Goal: Transaction & Acquisition: Book appointment/travel/reservation

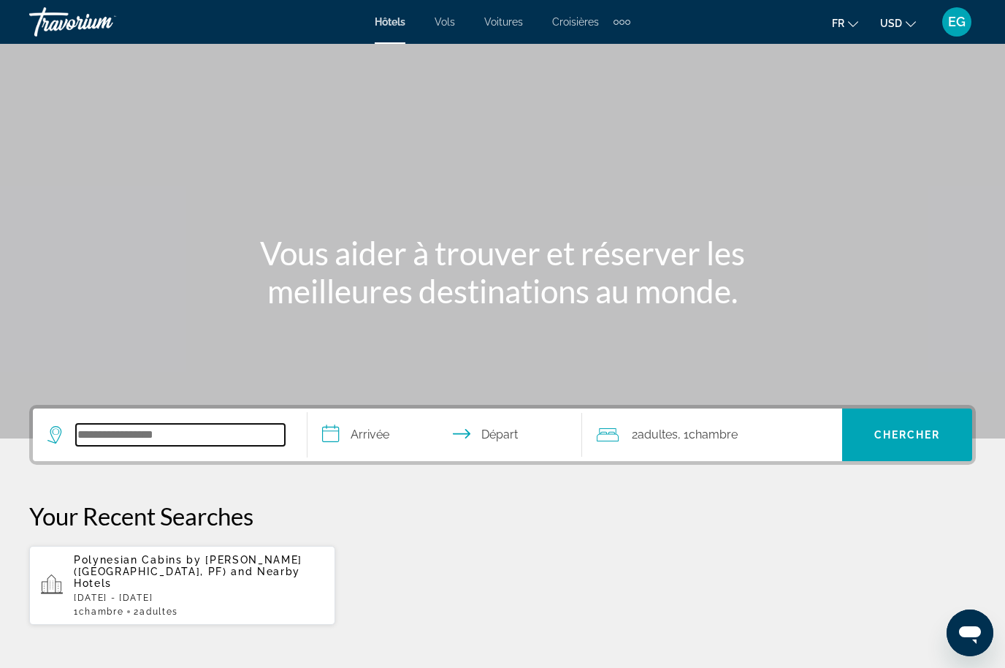
click at [147, 440] on input "Search widget" at bounding box center [180, 435] width 209 height 22
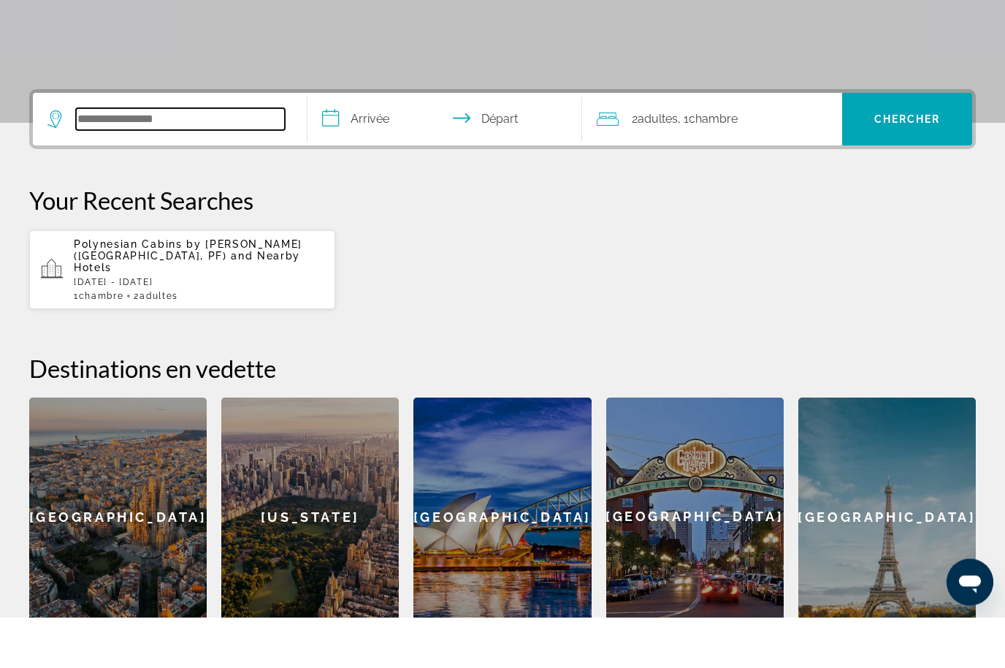
scroll to position [306, 0]
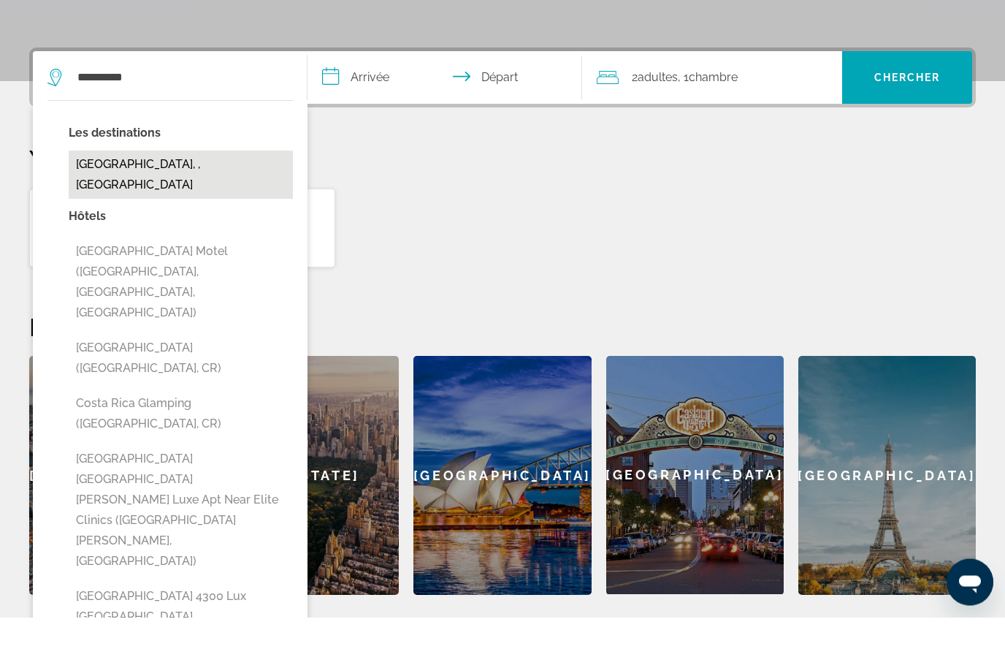
click at [234, 202] on button "[GEOGRAPHIC_DATA], , [GEOGRAPHIC_DATA]" at bounding box center [181, 226] width 224 height 48
type input "**********"
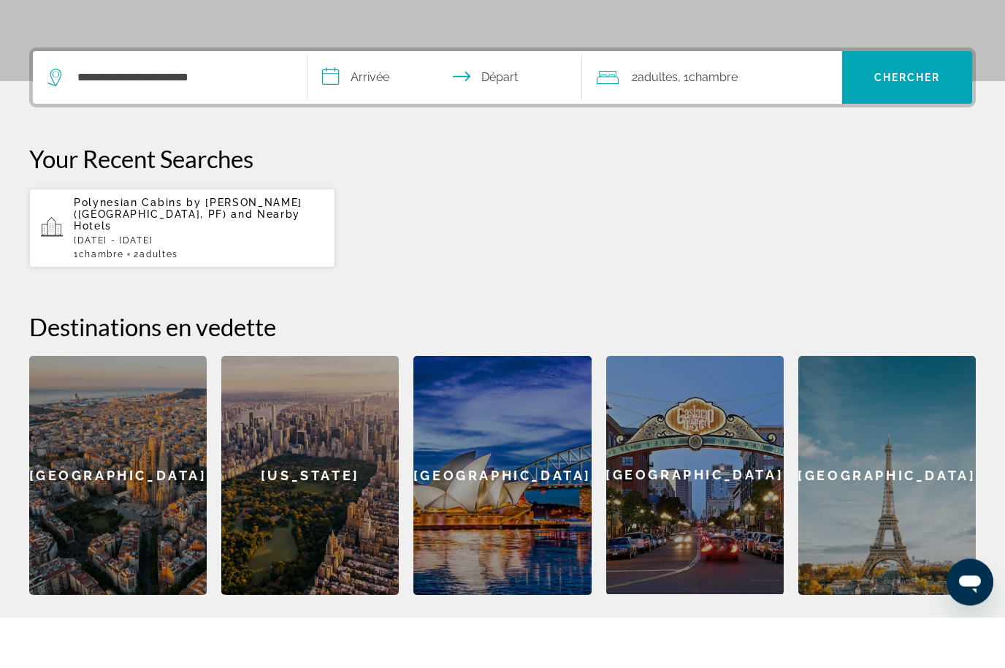
click at [385, 102] on input "**********" at bounding box center [447, 130] width 280 height 57
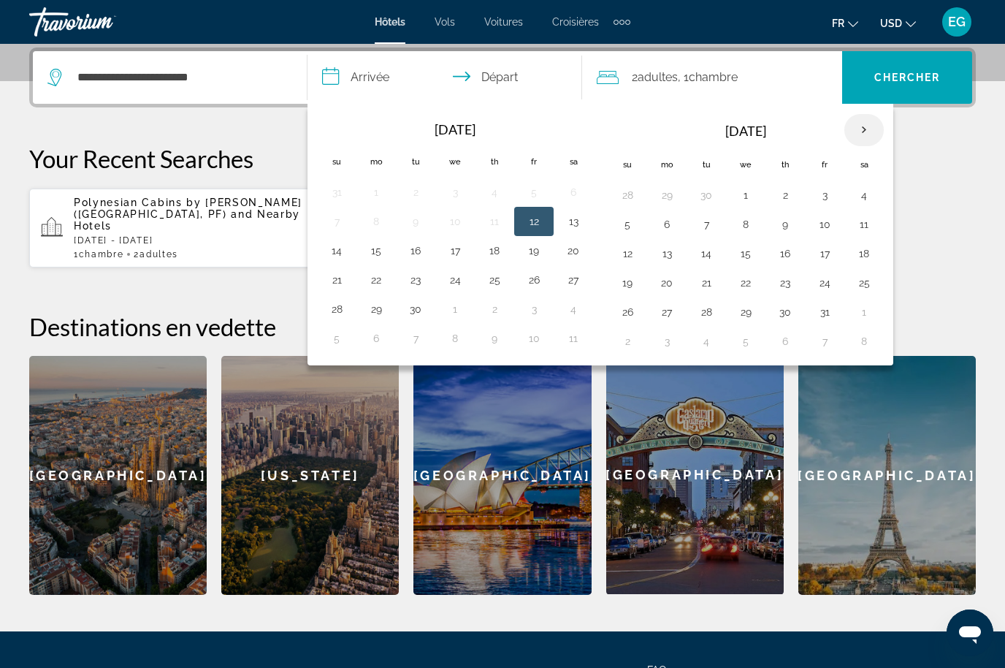
click at [868, 118] on th "Next month" at bounding box center [863, 130] width 39 height 32
click at [845, 127] on th "Next month" at bounding box center [863, 130] width 39 height 32
click at [861, 127] on th "Next month" at bounding box center [863, 130] width 39 height 32
click at [635, 321] on button "25" at bounding box center [627, 312] width 23 height 20
click at [868, 311] on button "31" at bounding box center [863, 312] width 23 height 20
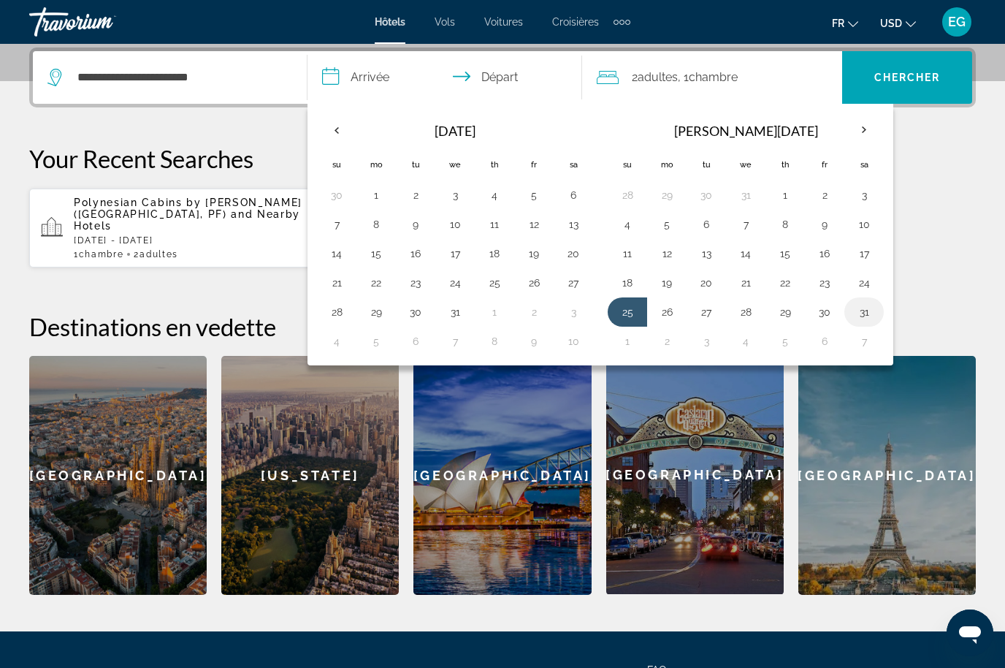
type input "**********"
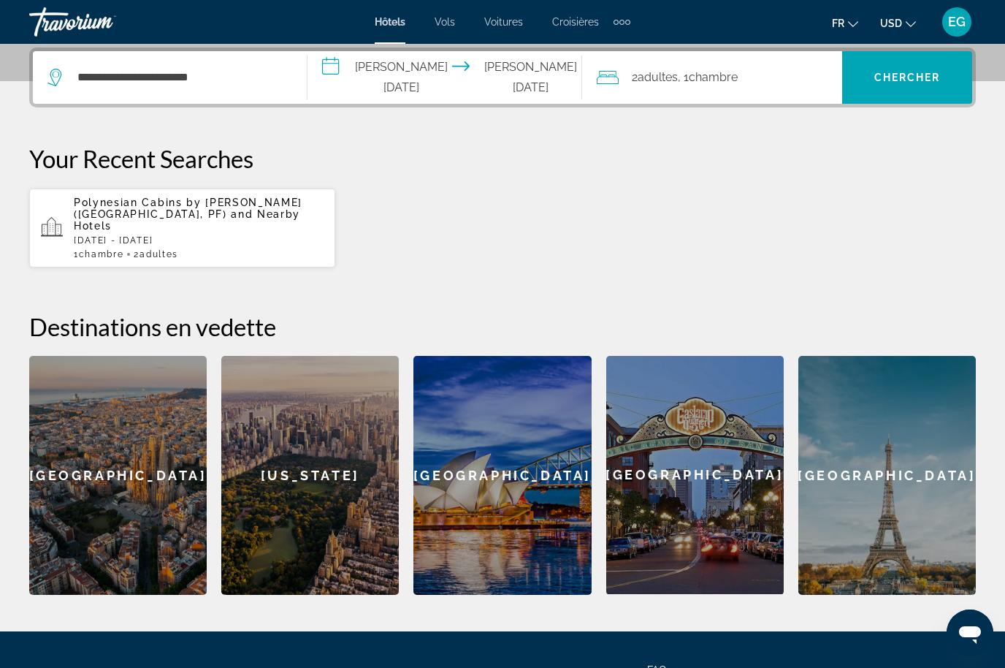
click at [753, 66] on div "2 Adulte Adultes , 1 Chambre pièces" at bounding box center [719, 77] width 245 height 53
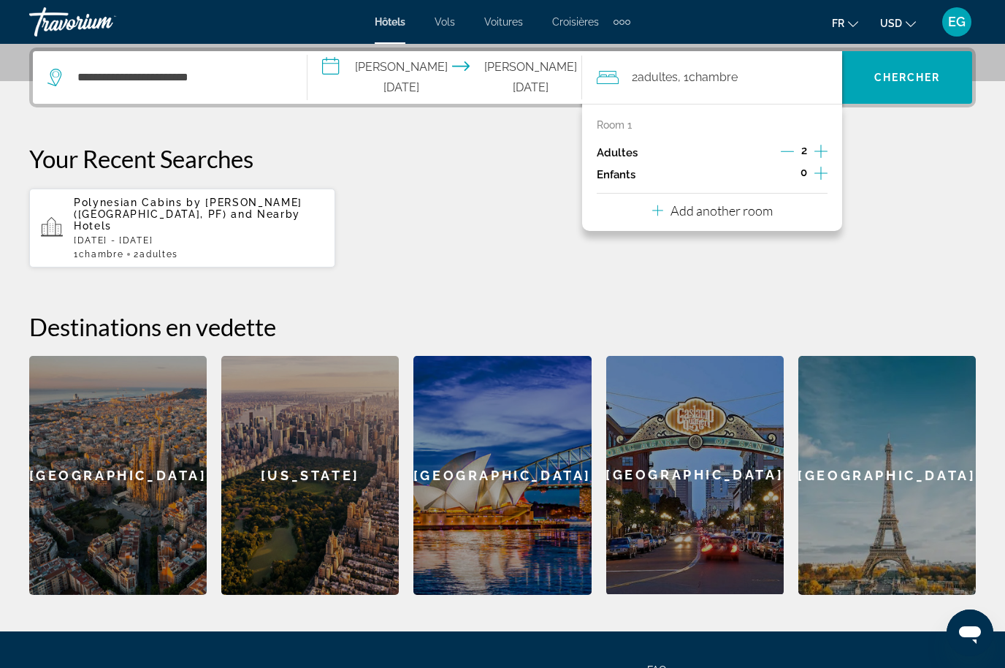
click at [822, 151] on icon "Increment adults" at bounding box center [820, 151] width 13 height 18
click at [914, 79] on span "Chercher" at bounding box center [907, 78] width 66 height 12
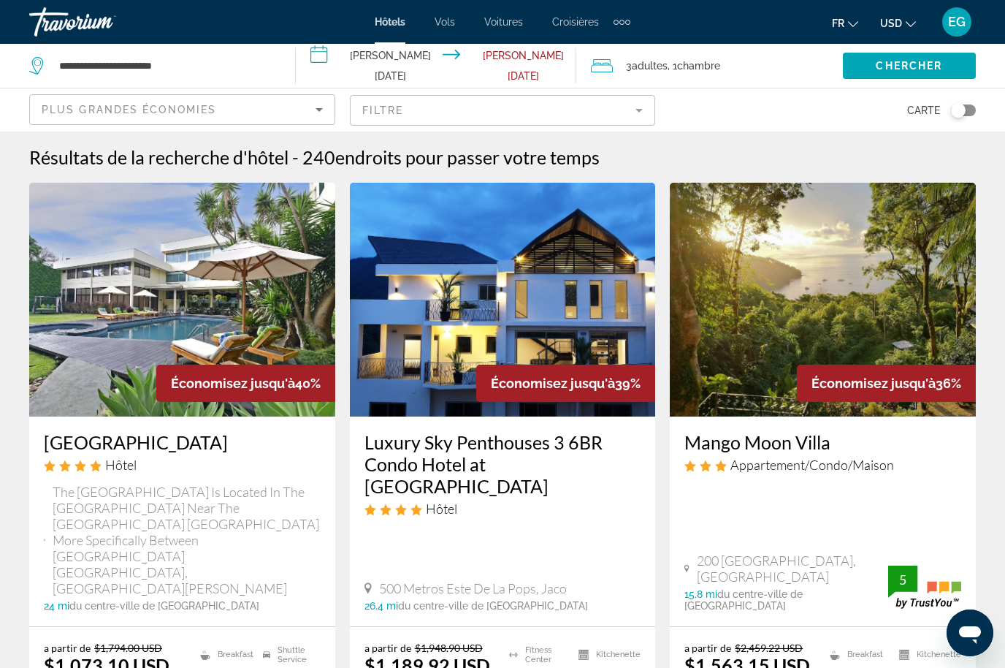
click at [792, 328] on img "Main content" at bounding box center [823, 300] width 306 height 234
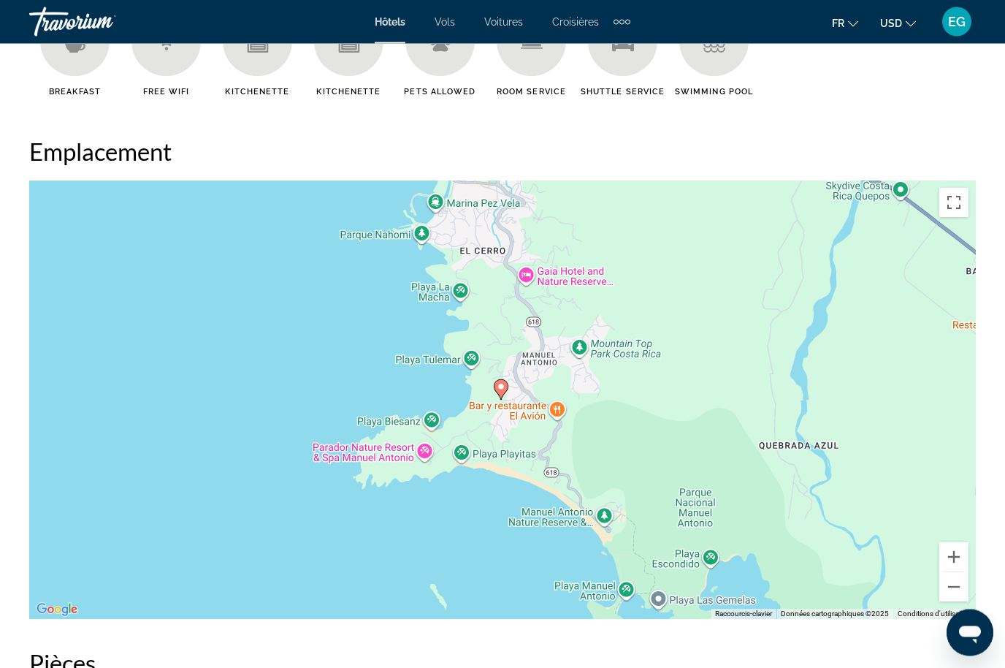
scroll to position [1544, 0]
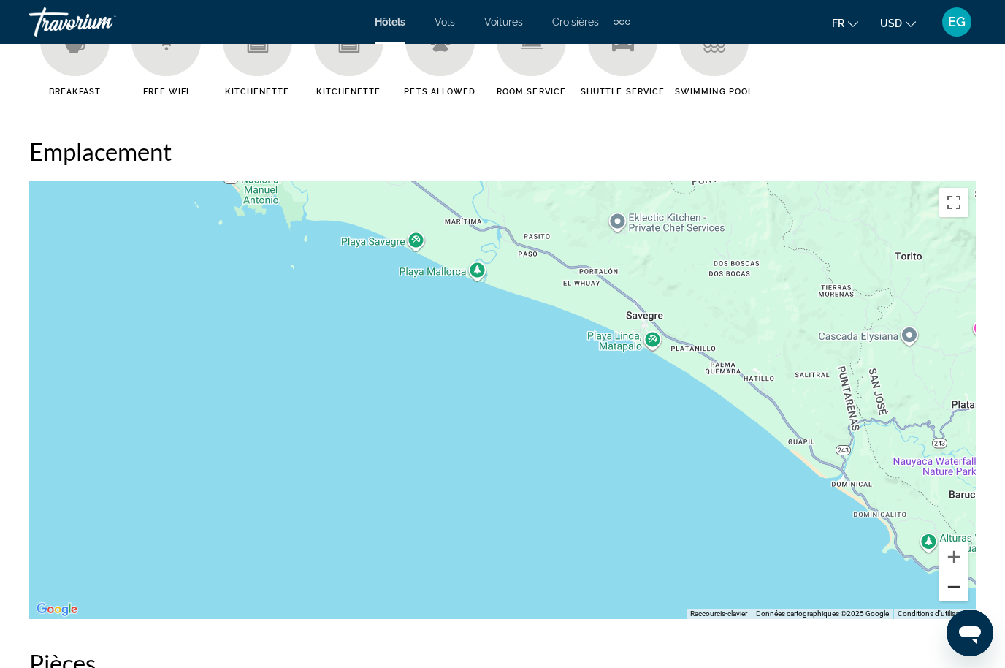
click at [964, 595] on button "Zoom arrière" at bounding box center [953, 586] width 29 height 29
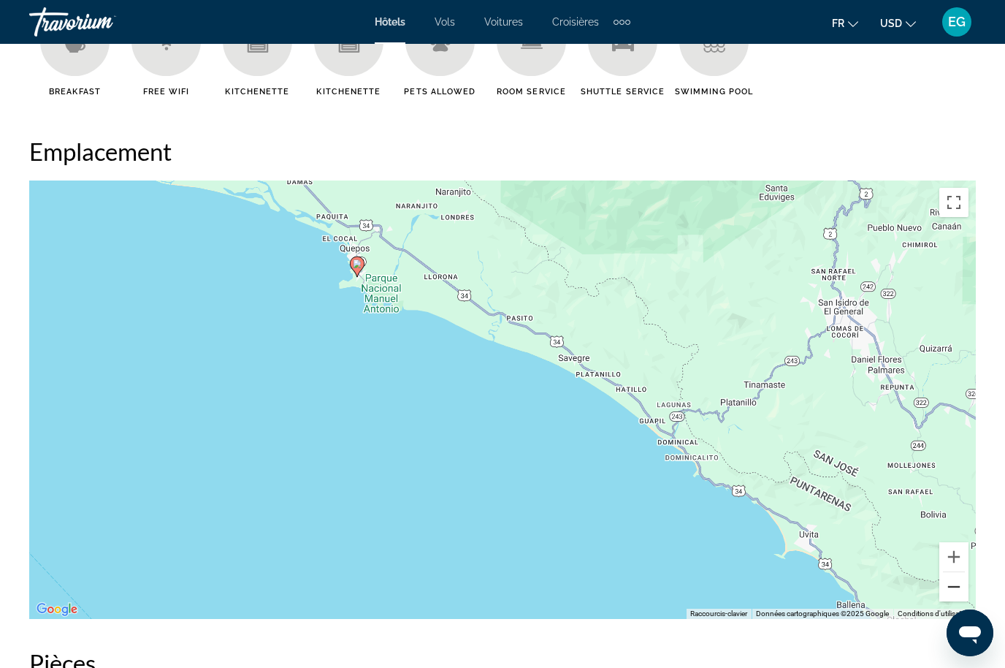
click at [951, 600] on button "Zoom arrière" at bounding box center [953, 586] width 29 height 29
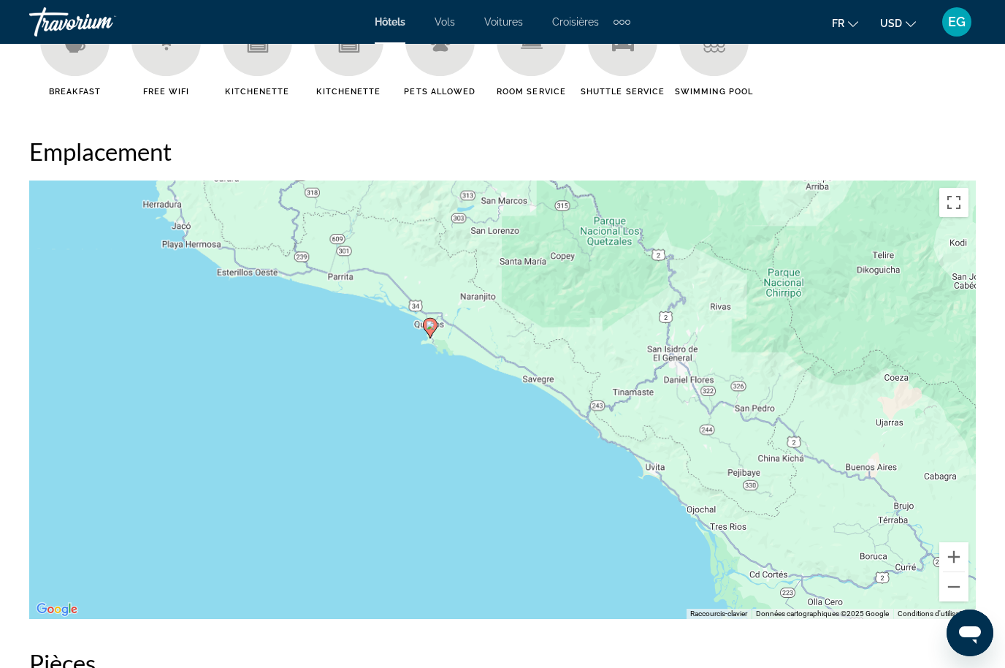
click at [950, 608] on div "Pour activer le glissement du marqueur avec le clavier, appuyez sur Alt+Entrée.…" at bounding box center [502, 399] width 947 height 438
click at [960, 596] on button "Zoom arrière" at bounding box center [953, 586] width 29 height 29
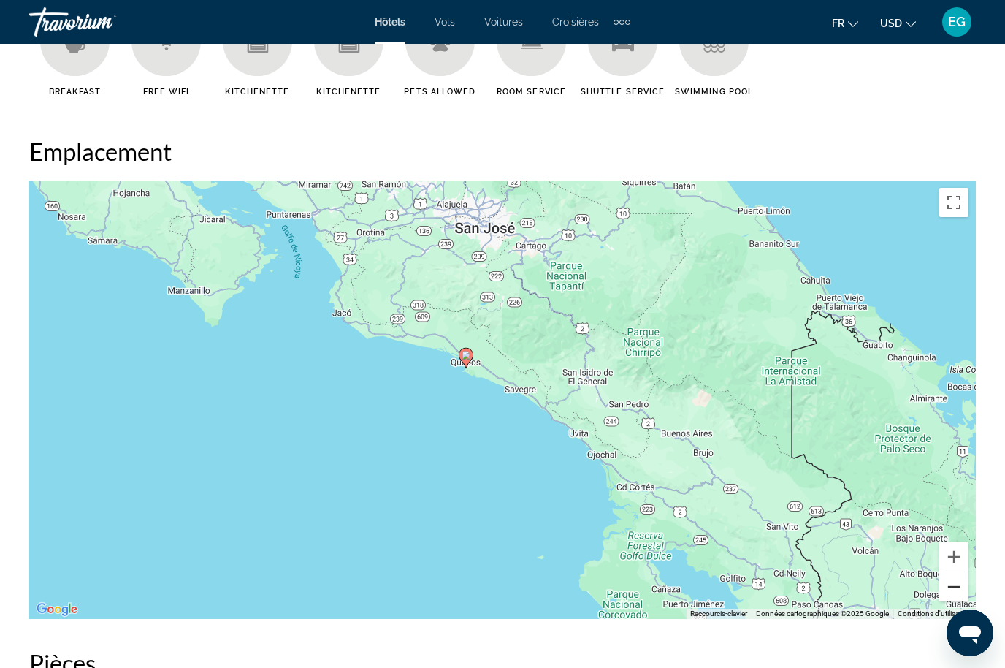
click at [952, 600] on button "Zoom arrière" at bounding box center [953, 586] width 29 height 29
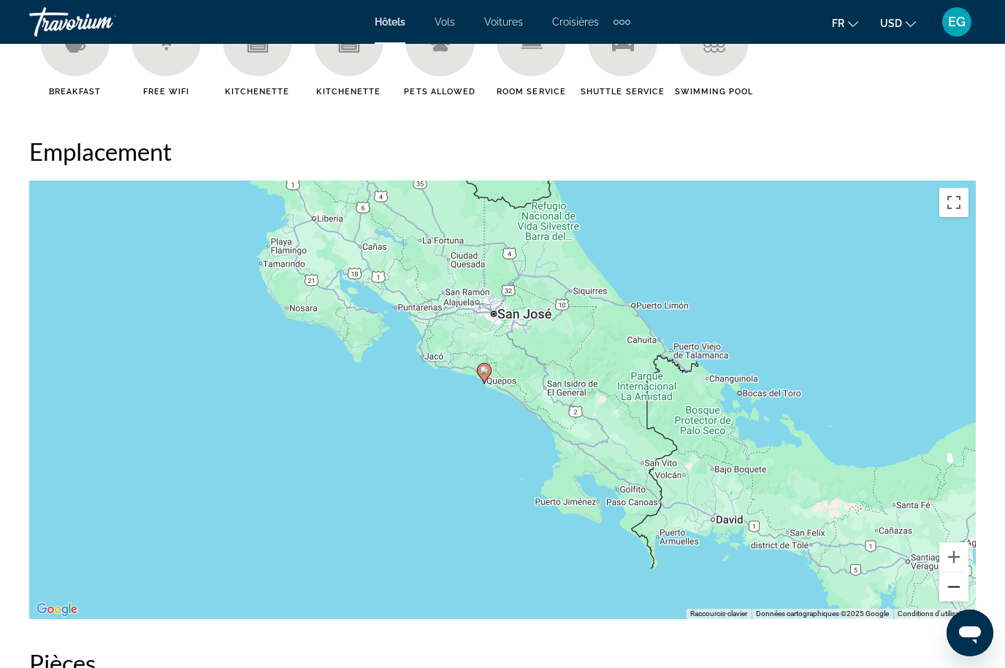
click at [954, 599] on button "Zoom arrière" at bounding box center [953, 586] width 29 height 29
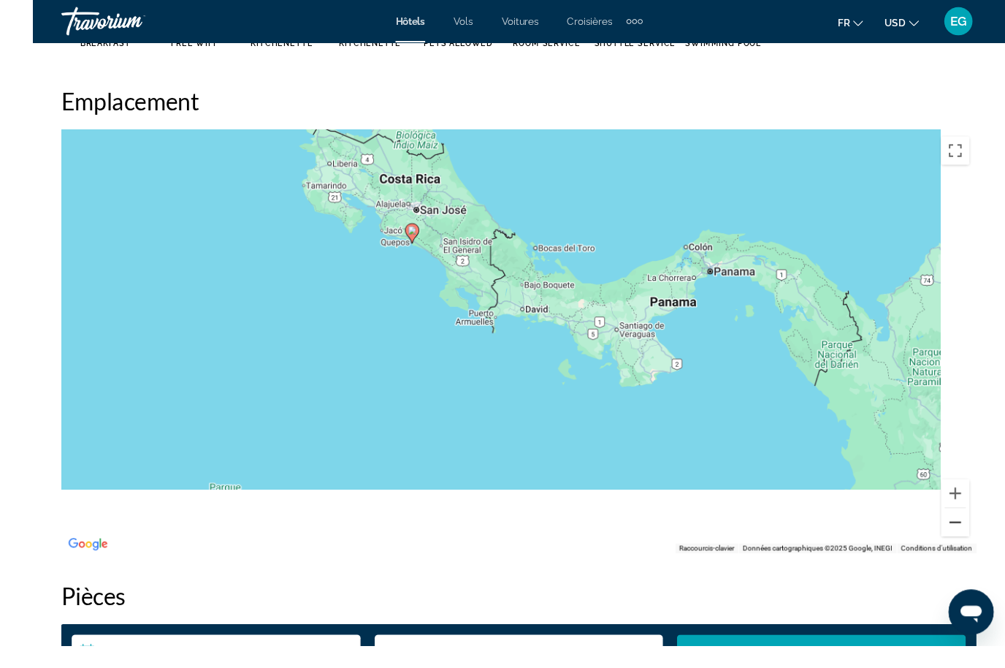
scroll to position [1633, 0]
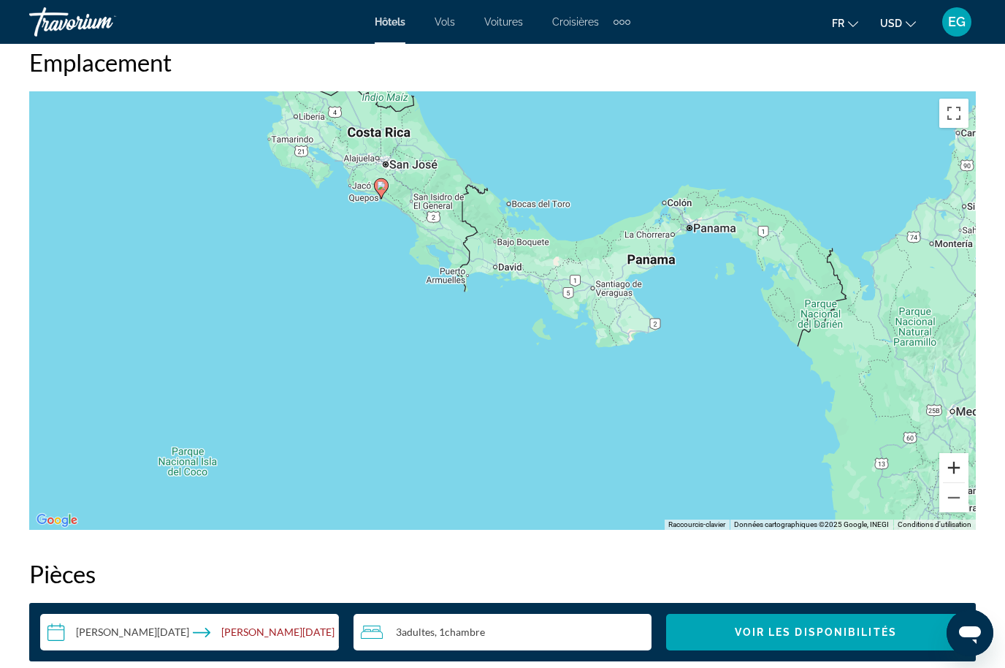
click at [957, 467] on button "Zoom avant" at bounding box center [953, 467] width 29 height 29
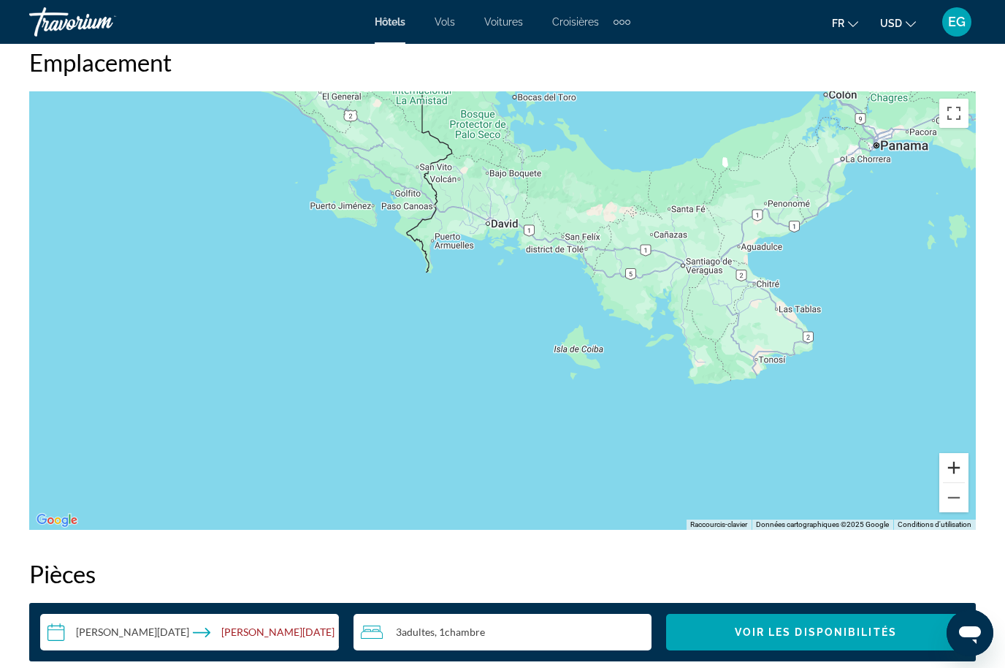
click at [958, 467] on button "Zoom avant" at bounding box center [953, 467] width 29 height 29
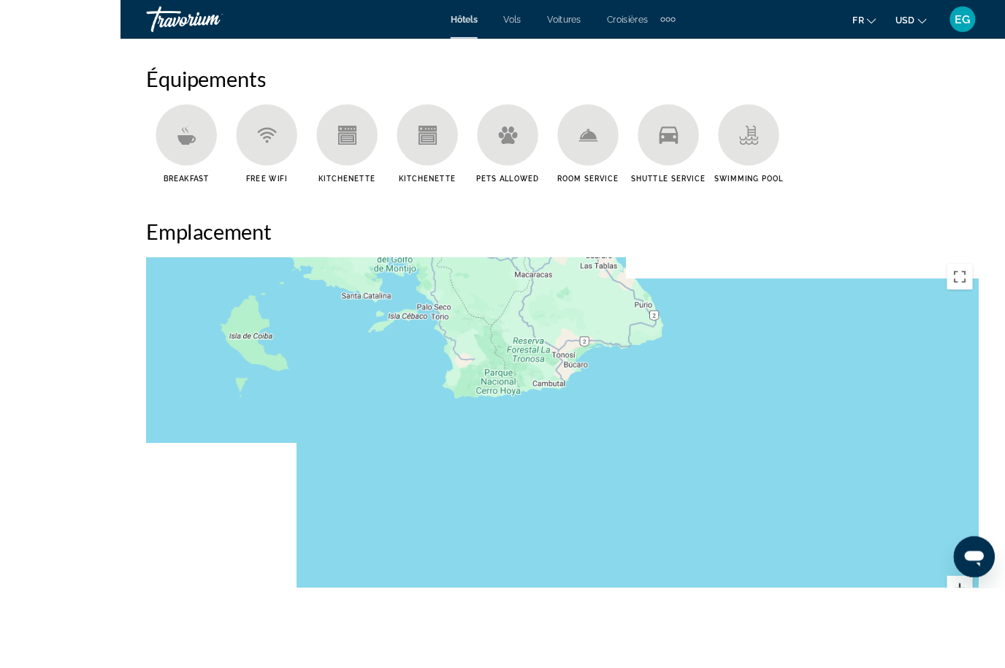
scroll to position [1569, 0]
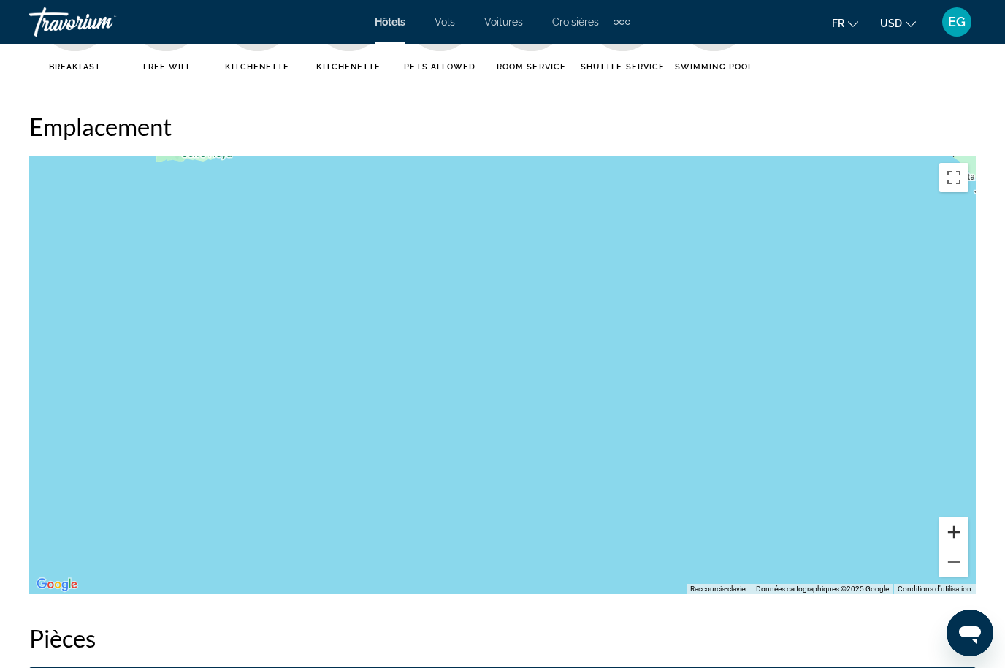
click at [952, 561] on button "Zoom arrière" at bounding box center [953, 561] width 29 height 29
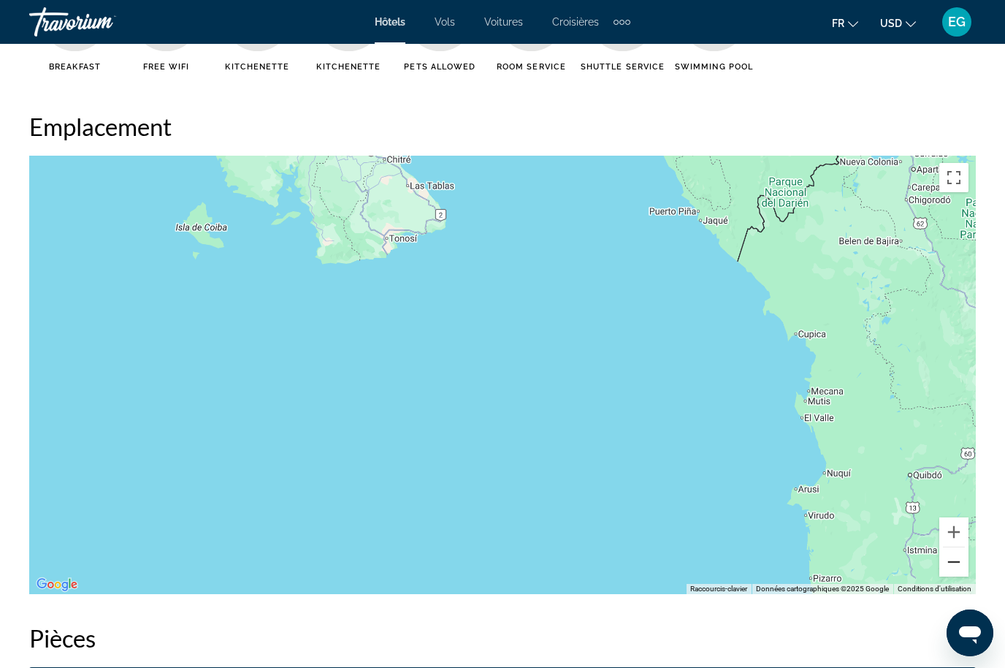
click at [955, 570] on button "Zoom arrière" at bounding box center [953, 561] width 29 height 29
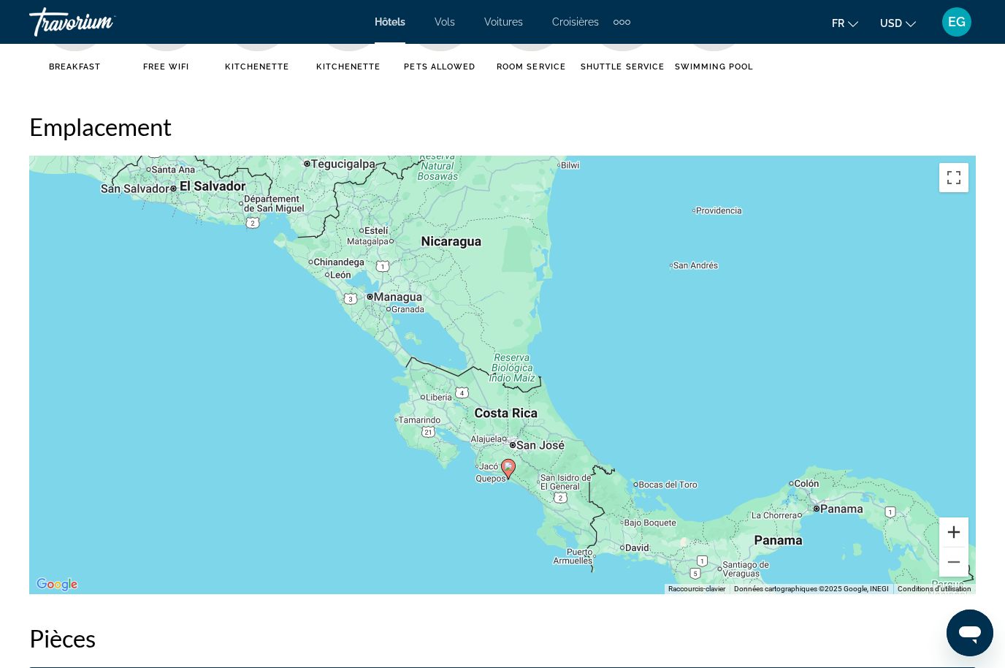
click at [950, 533] on button "Zoom avant" at bounding box center [953, 531] width 29 height 29
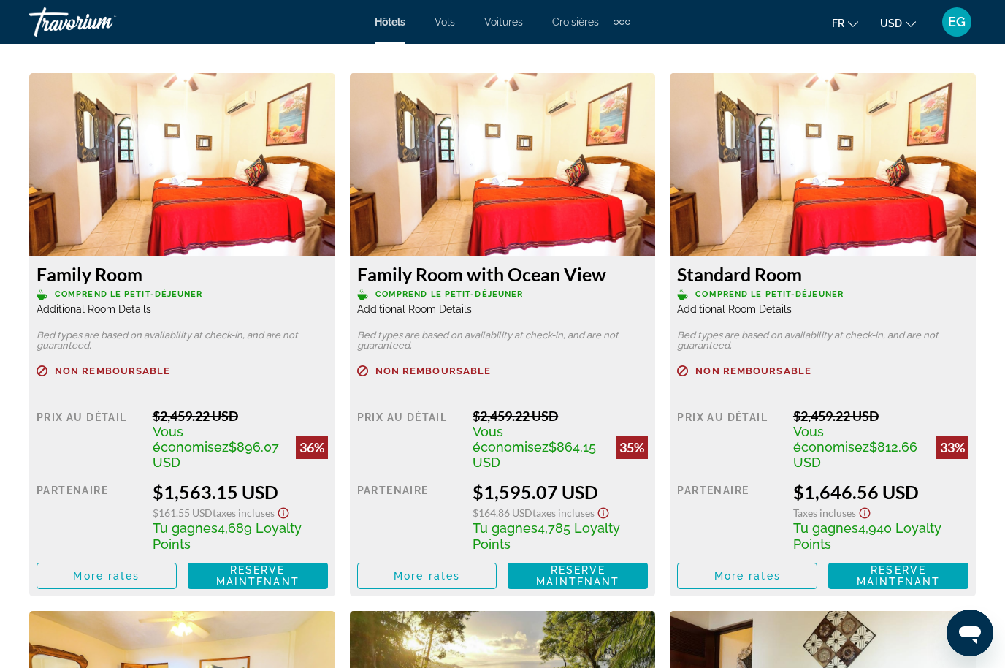
scroll to position [2249, 0]
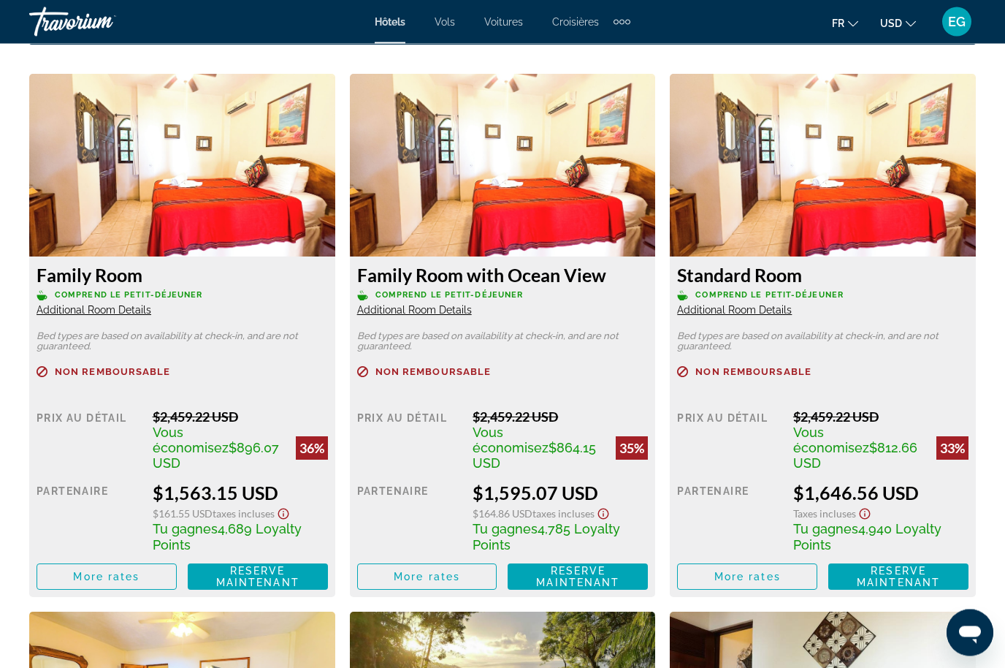
click at [121, 278] on h3 "Family Room" at bounding box center [182, 275] width 291 height 22
click at [239, 221] on img "Main content" at bounding box center [182, 165] width 306 height 183
click at [179, 302] on div "Family Room Comprend le petit-déjeuner Additional Room Details" at bounding box center [182, 290] width 291 height 53
click at [256, 206] on img "Main content" at bounding box center [182, 165] width 306 height 183
click at [255, 215] on img "Main content" at bounding box center [182, 165] width 306 height 183
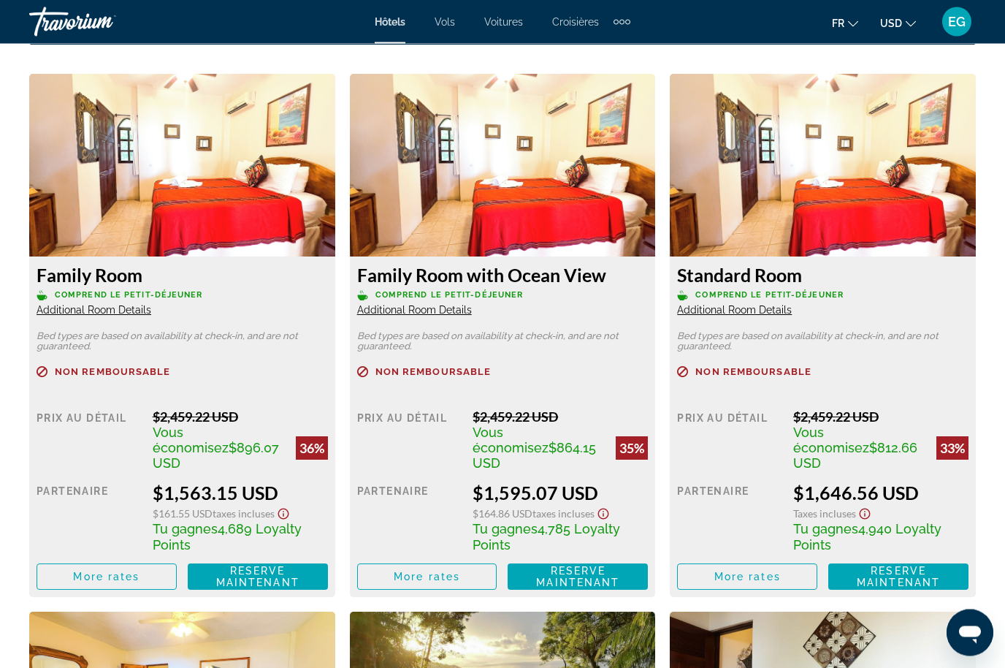
click at [145, 336] on p "Bed types are based on availability at check-in, and are not guaranteed." at bounding box center [182, 342] width 291 height 20
click at [108, 310] on span "Additional Room Details" at bounding box center [94, 311] width 115 height 12
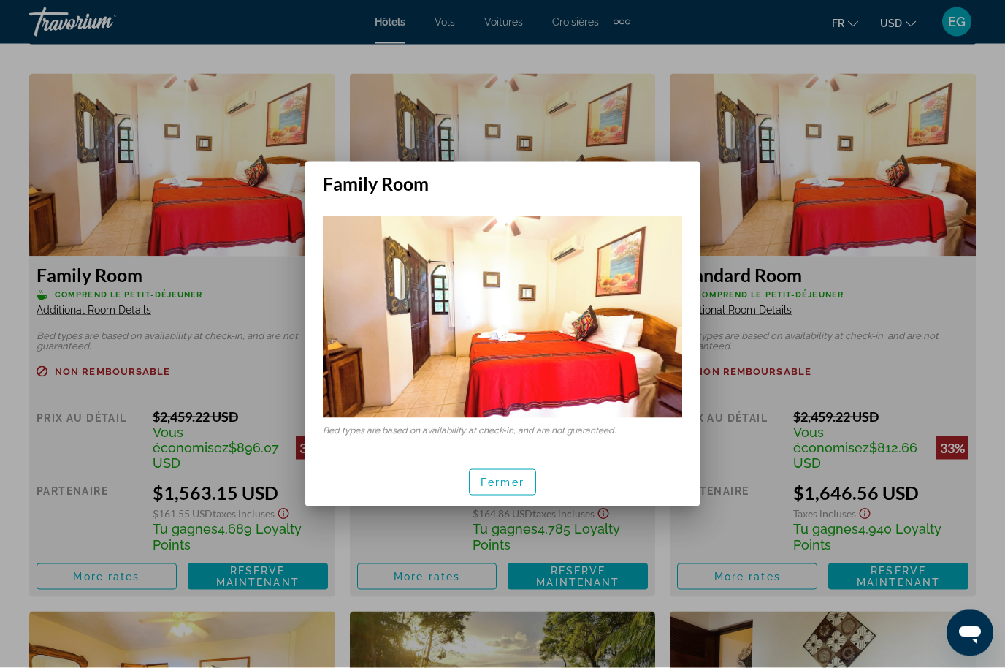
scroll to position [0, 0]
click at [508, 484] on span "Fermer" at bounding box center [503, 482] width 44 height 12
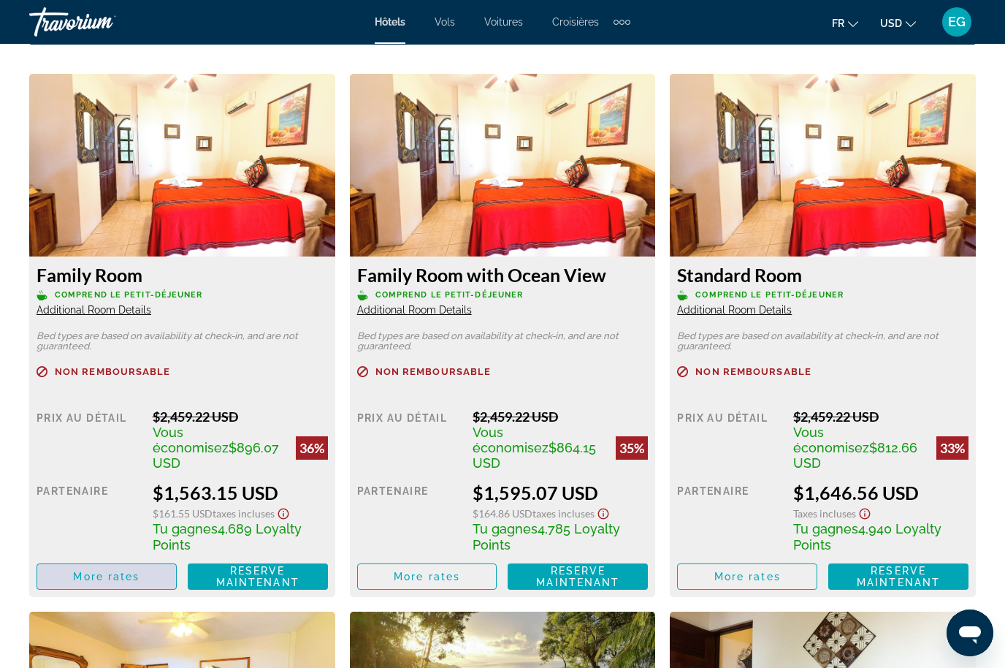
click at [150, 565] on span "Main content" at bounding box center [106, 576] width 139 height 35
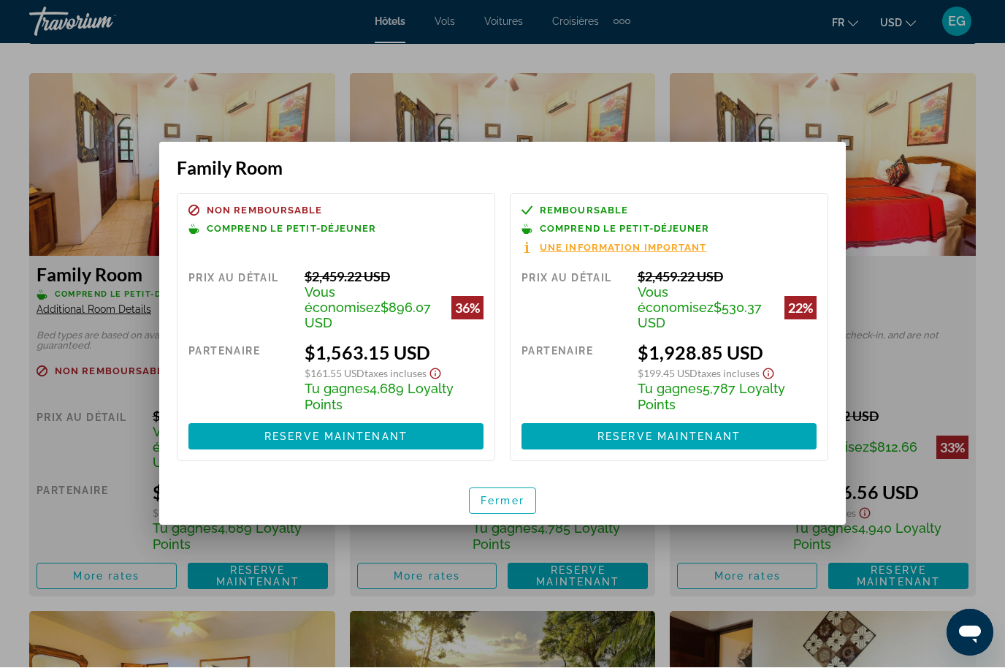
click at [320, 594] on div at bounding box center [502, 334] width 1005 height 668
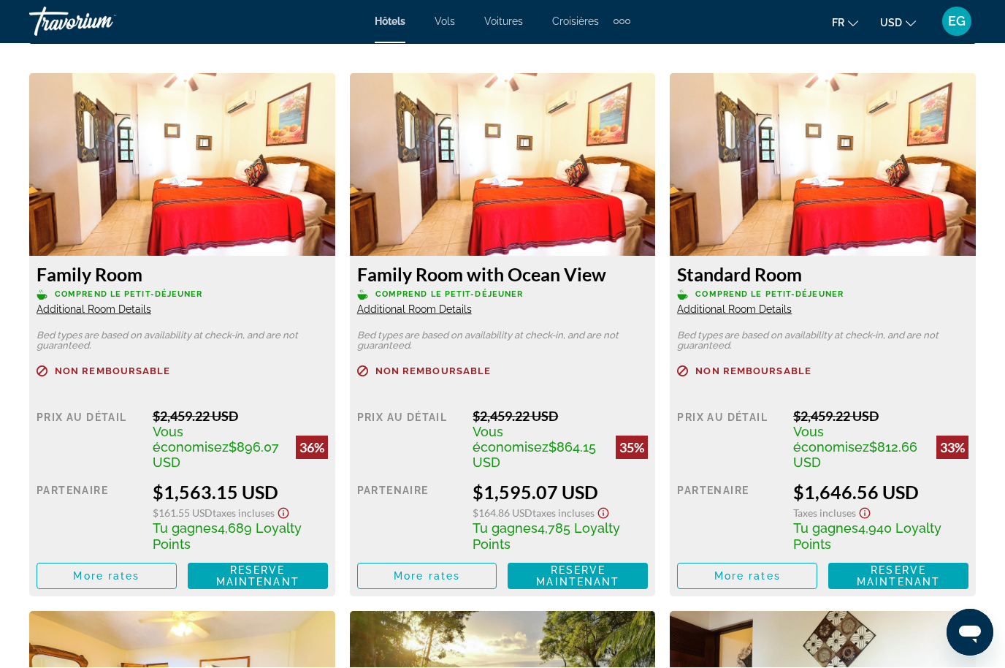
scroll to position [2249, 0]
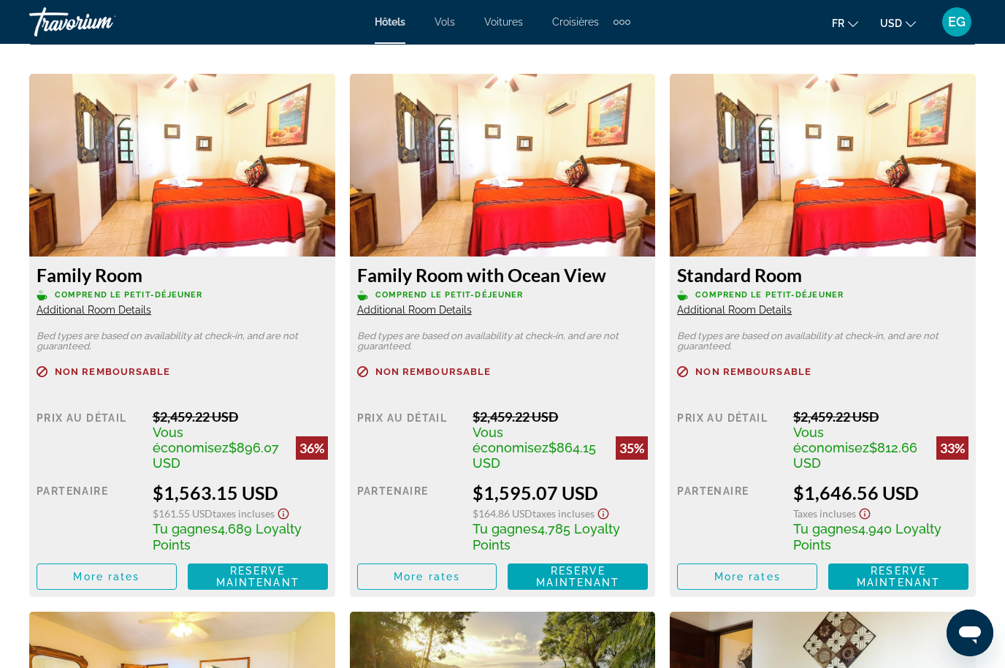
click at [297, 565] on span "Reserve maintenant Plus disponible" at bounding box center [257, 576] width 117 height 23
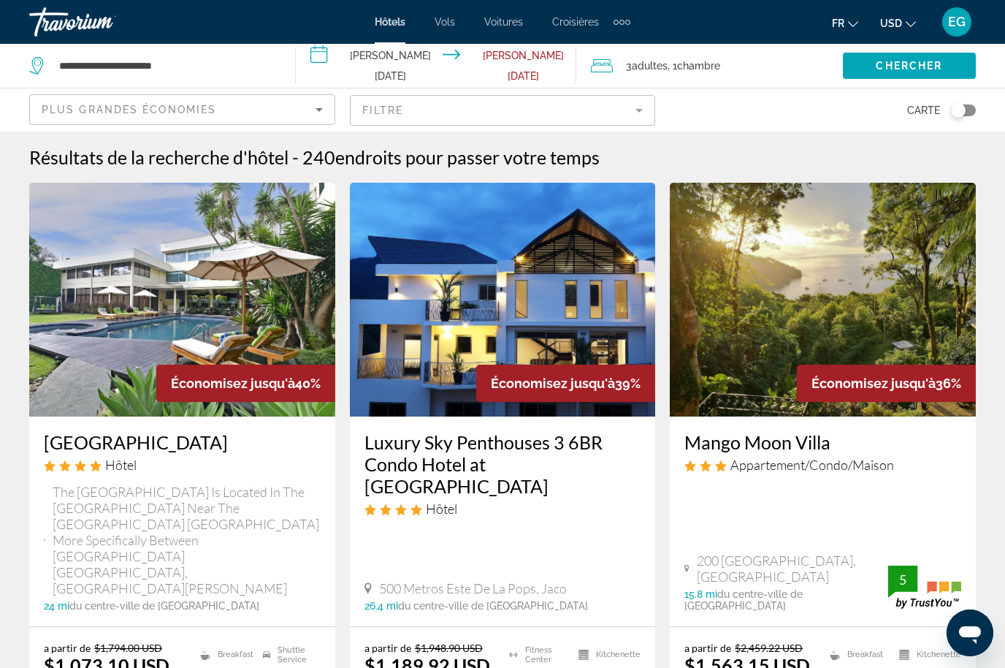
click at [506, 453] on h3 "Luxury Sky Penthouses 3 6BR Condo Hotel at [GEOGRAPHIC_DATA]" at bounding box center [502, 464] width 277 height 66
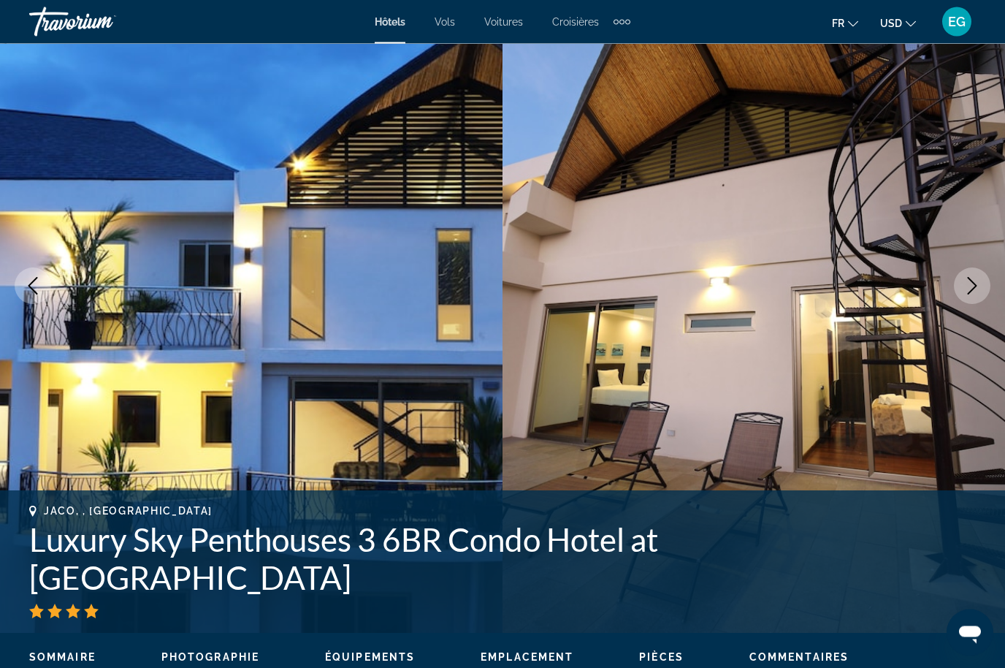
scroll to position [105, 0]
click at [986, 294] on button "Next image" at bounding box center [972, 285] width 37 height 37
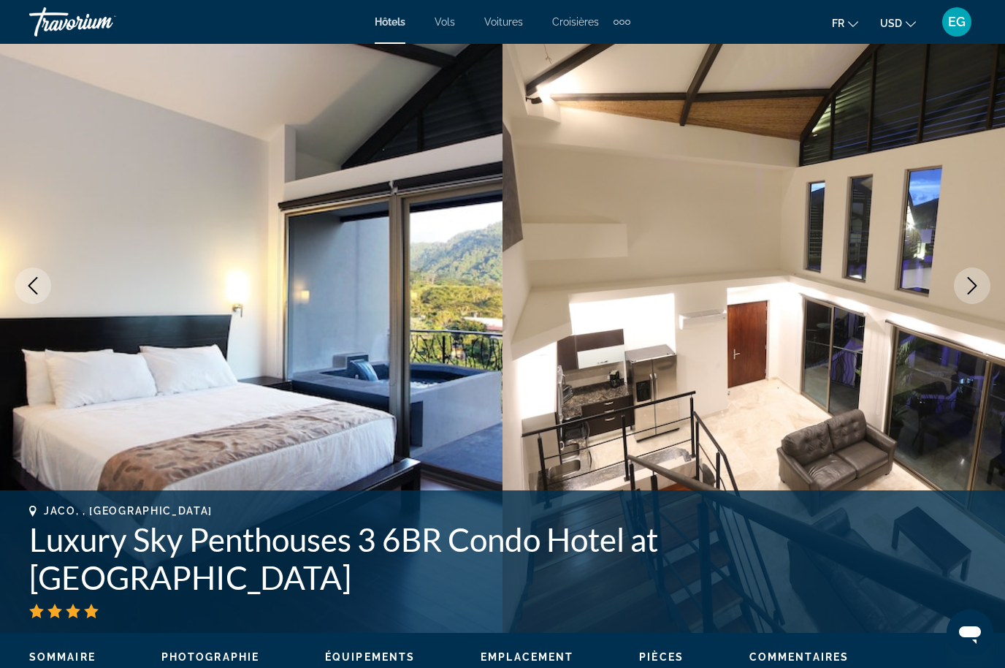
click at [968, 290] on icon "Next image" at bounding box center [972, 286] width 18 height 18
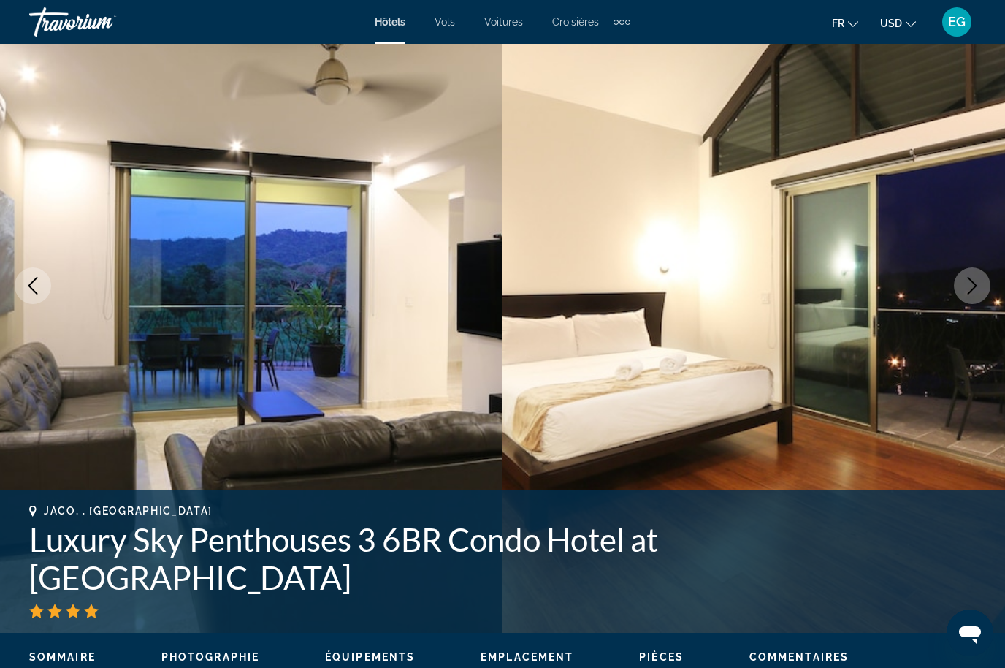
click at [957, 286] on button "Next image" at bounding box center [972, 285] width 37 height 37
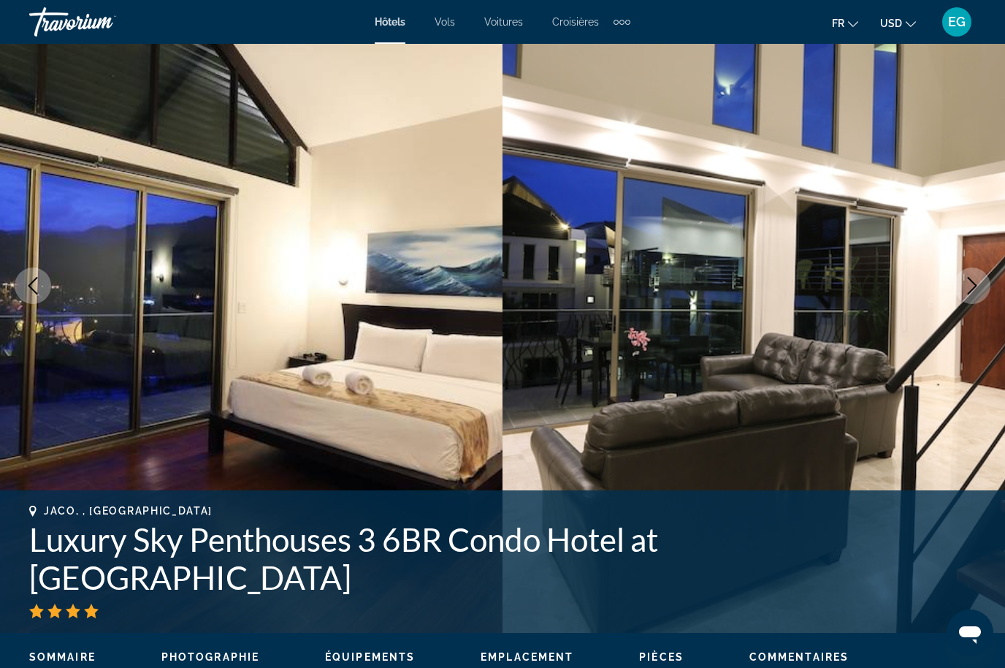
click at [957, 286] on button "Next image" at bounding box center [972, 285] width 37 height 37
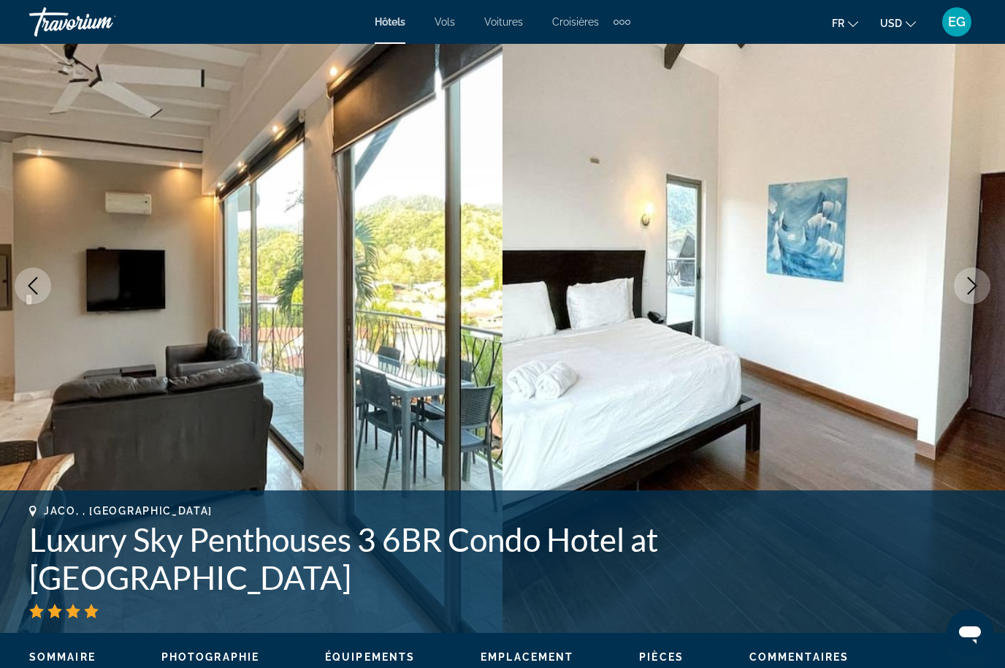
click at [965, 289] on icon "Next image" at bounding box center [972, 286] width 18 height 18
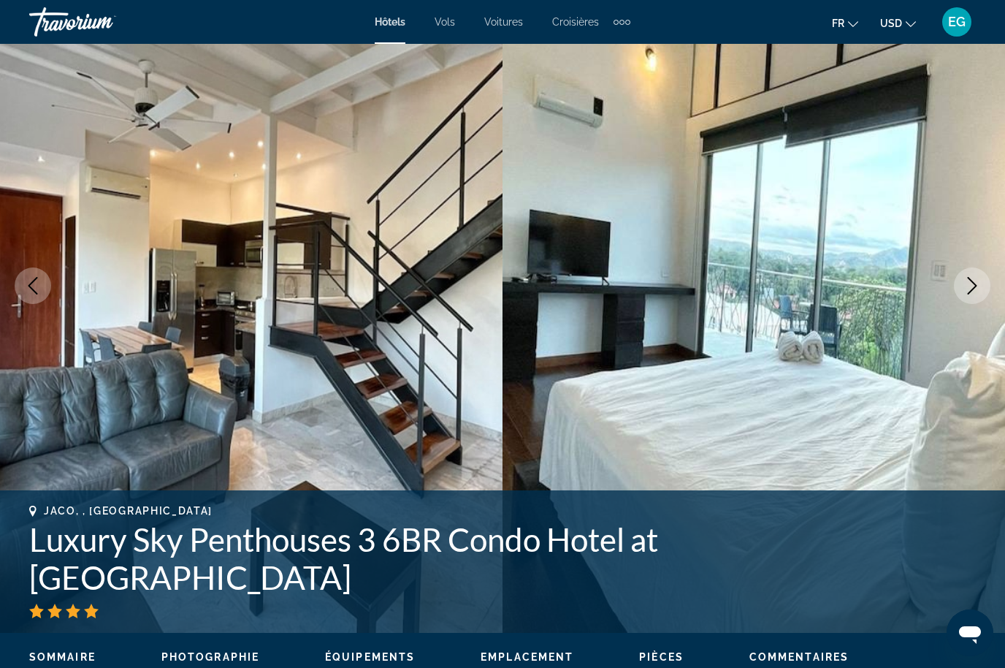
click at [974, 291] on icon "Next image" at bounding box center [972, 286] width 18 height 18
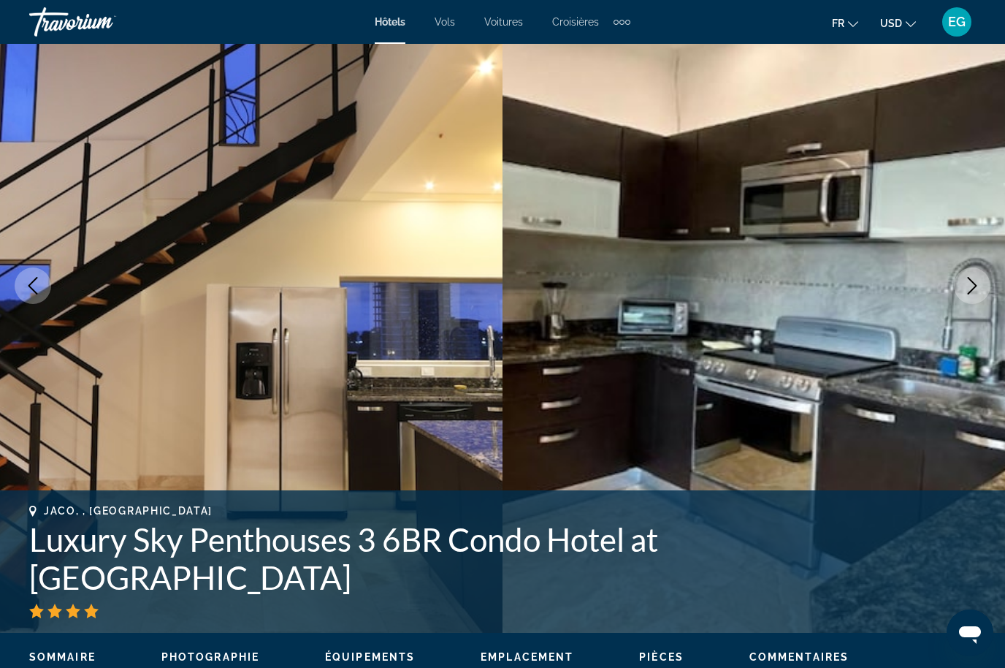
click at [969, 286] on icon "Next image" at bounding box center [972, 286] width 18 height 18
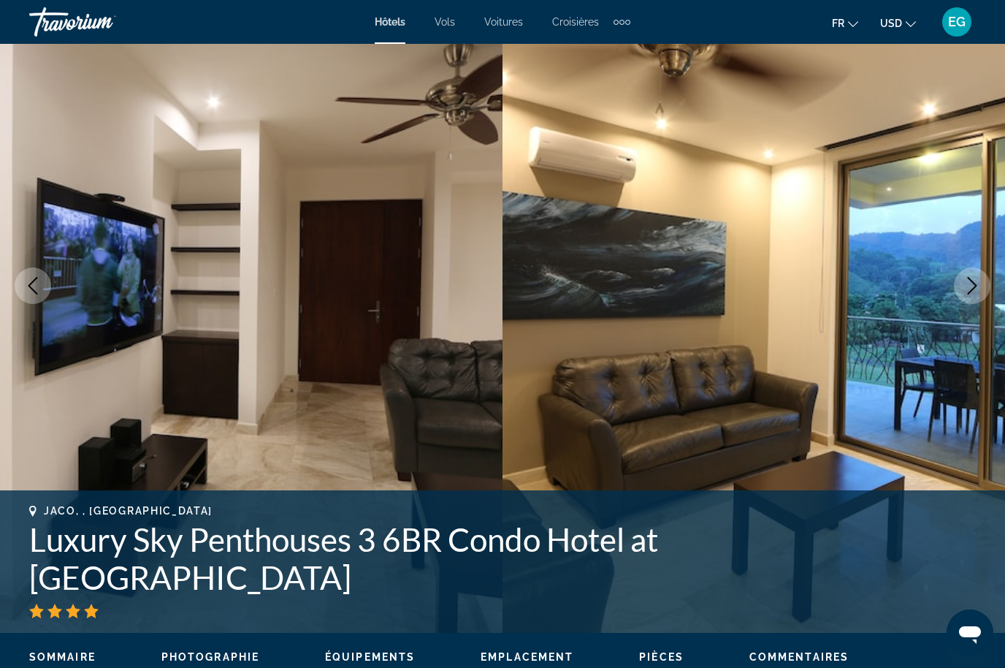
click at [976, 291] on icon "Next image" at bounding box center [972, 286] width 18 height 18
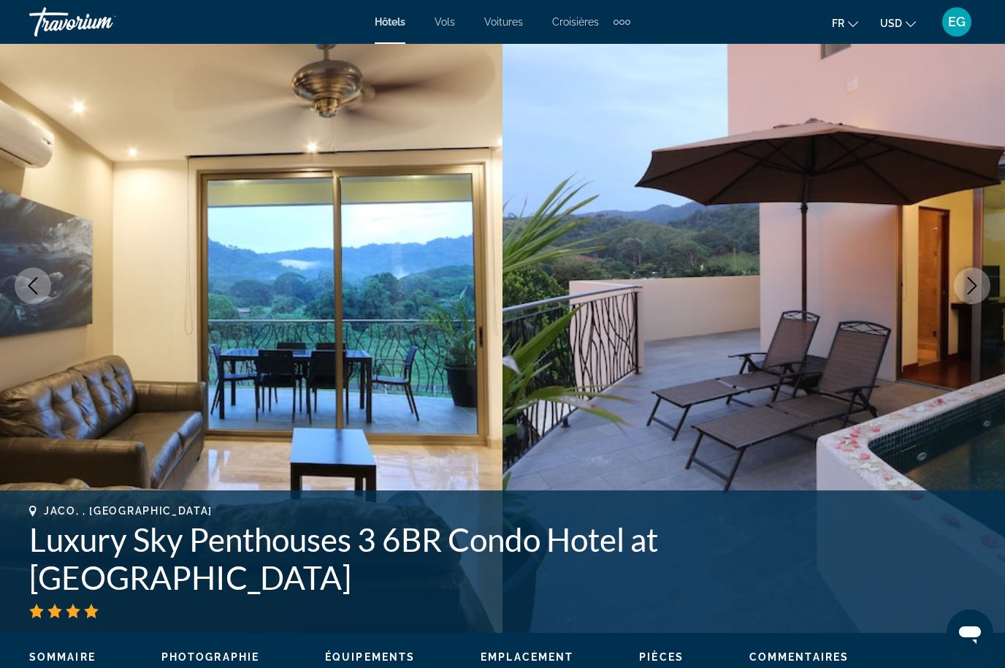
click at [974, 294] on icon "Next image" at bounding box center [972, 286] width 18 height 18
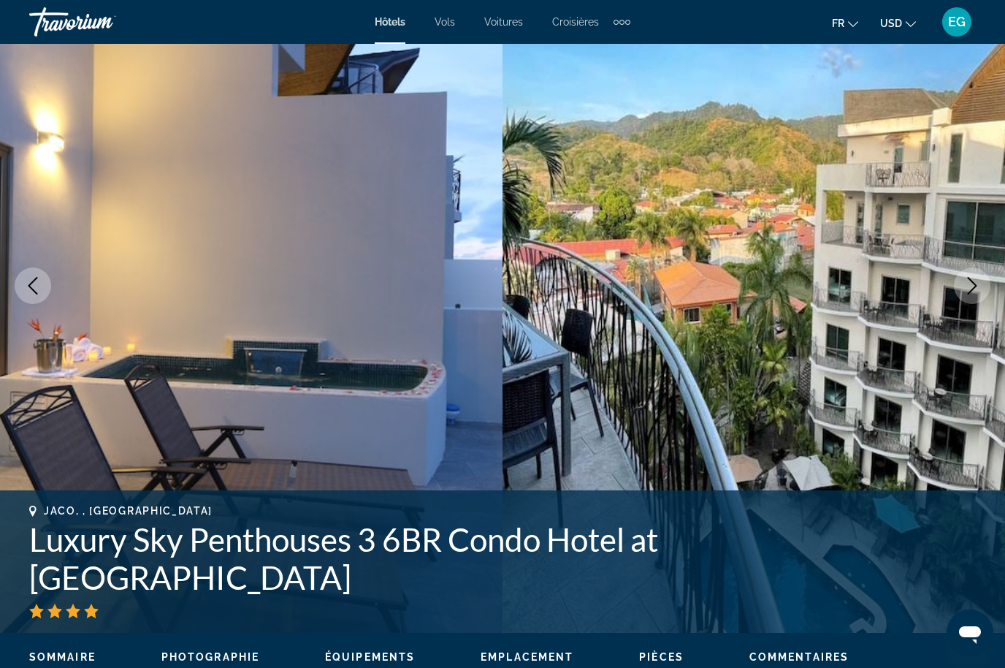
click at [977, 288] on icon "Next image" at bounding box center [972, 286] width 18 height 18
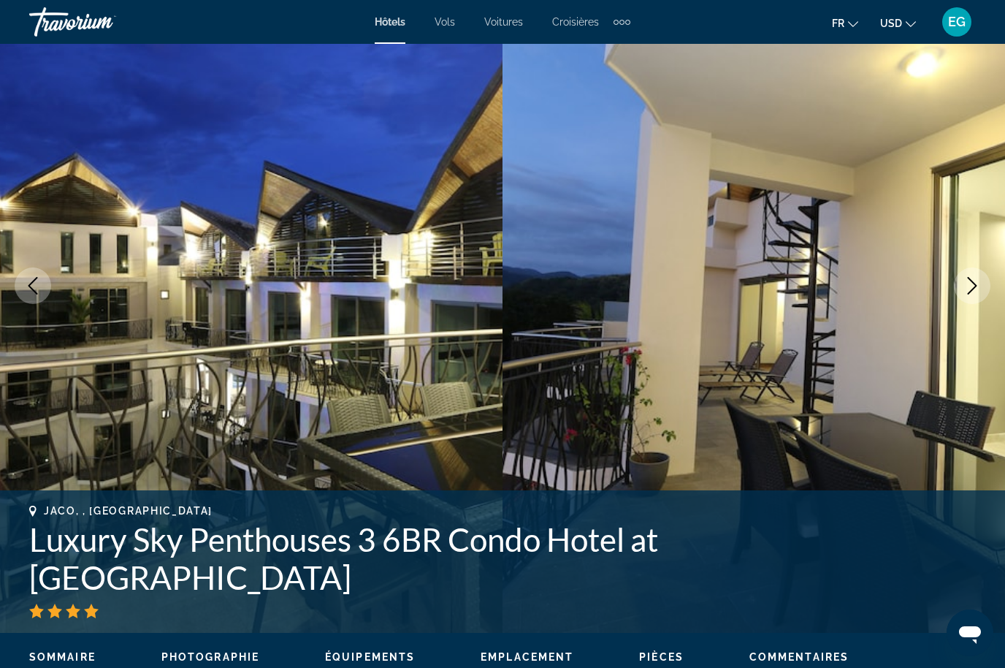
click at [974, 291] on icon "Next image" at bounding box center [972, 286] width 18 height 18
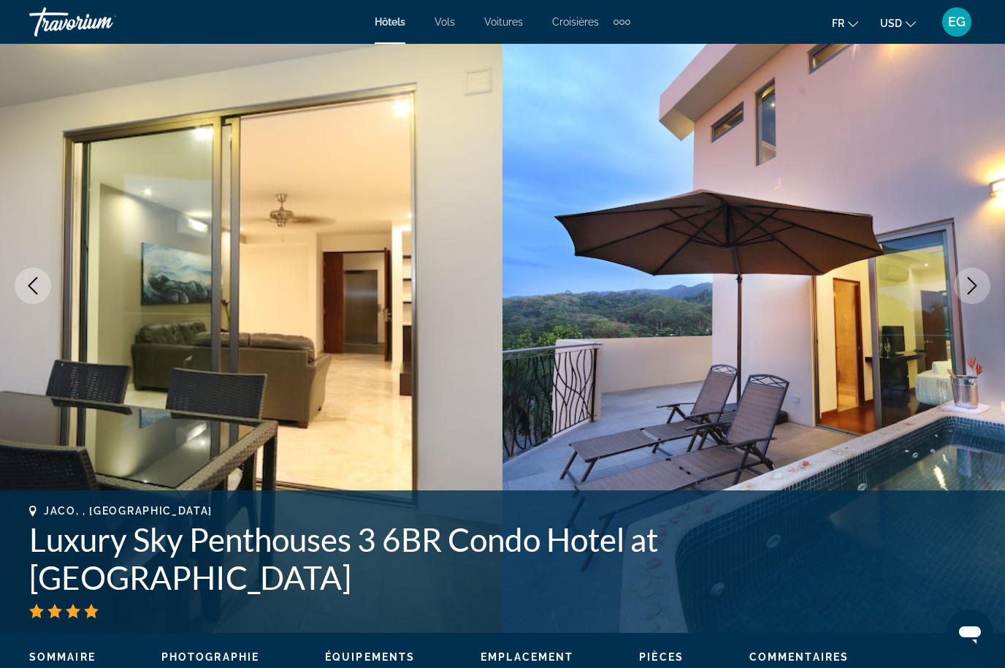
click at [983, 291] on button "Next image" at bounding box center [972, 285] width 37 height 37
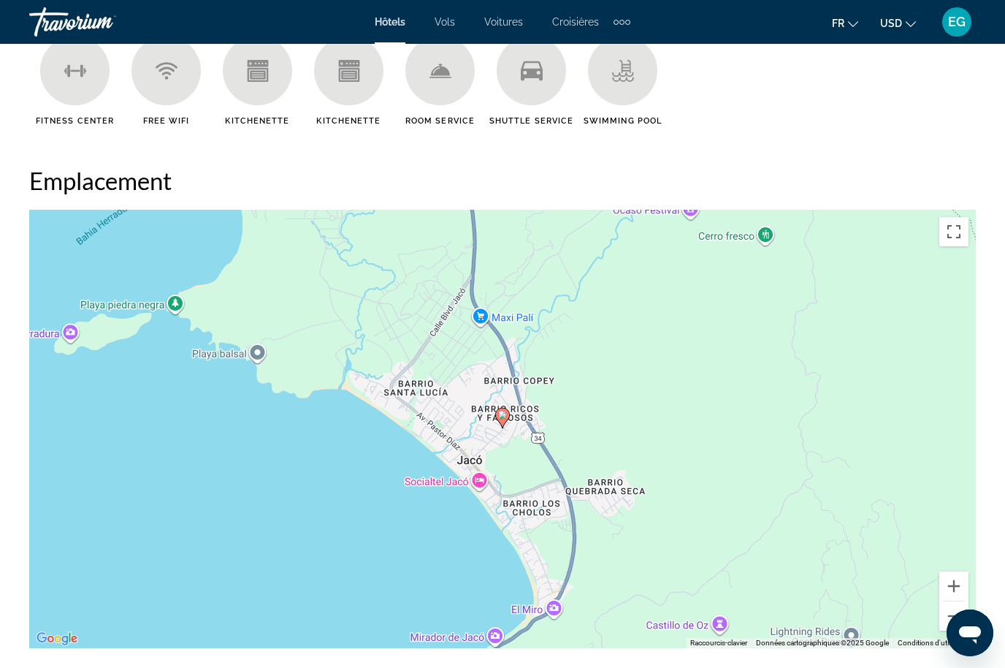
scroll to position [1530, 0]
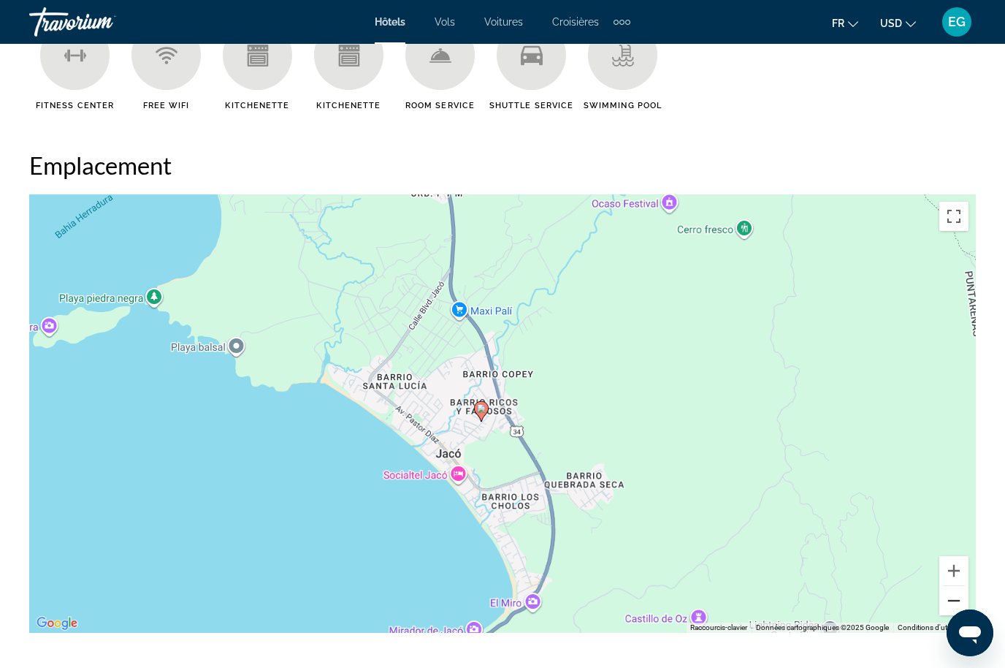
click at [955, 608] on button "Zoom arrière" at bounding box center [953, 600] width 29 height 29
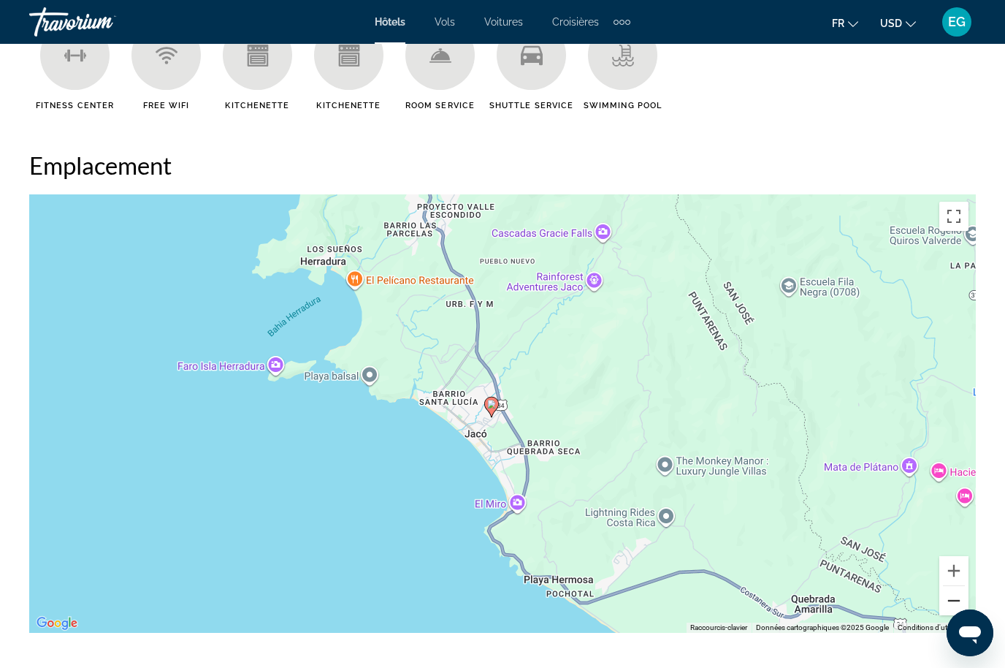
click at [955, 608] on button "Zoom arrière" at bounding box center [953, 600] width 29 height 29
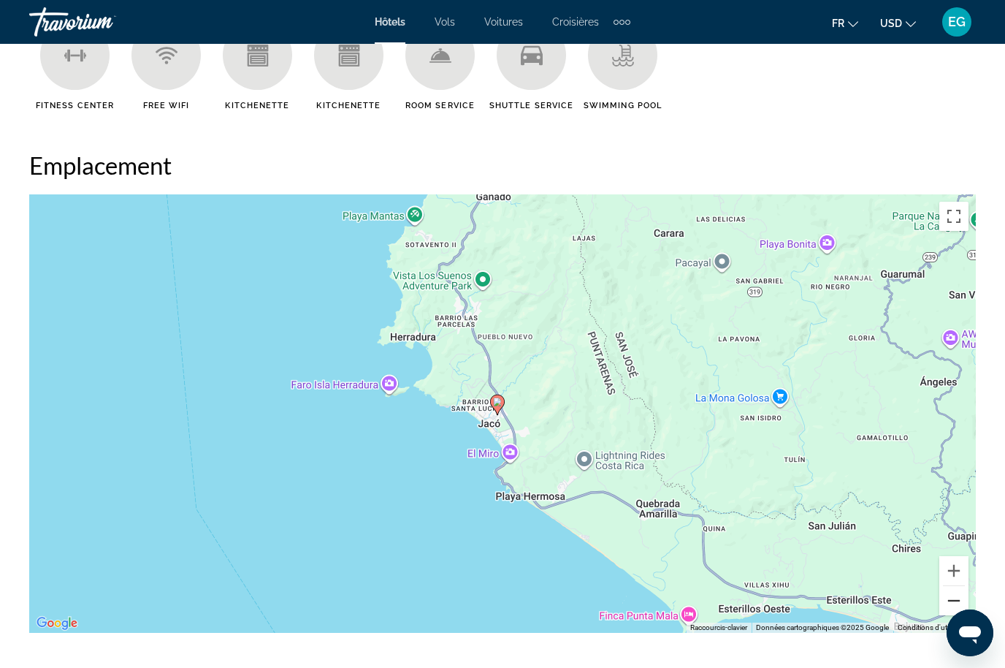
click at [960, 604] on button "Zoom arrière" at bounding box center [953, 600] width 29 height 29
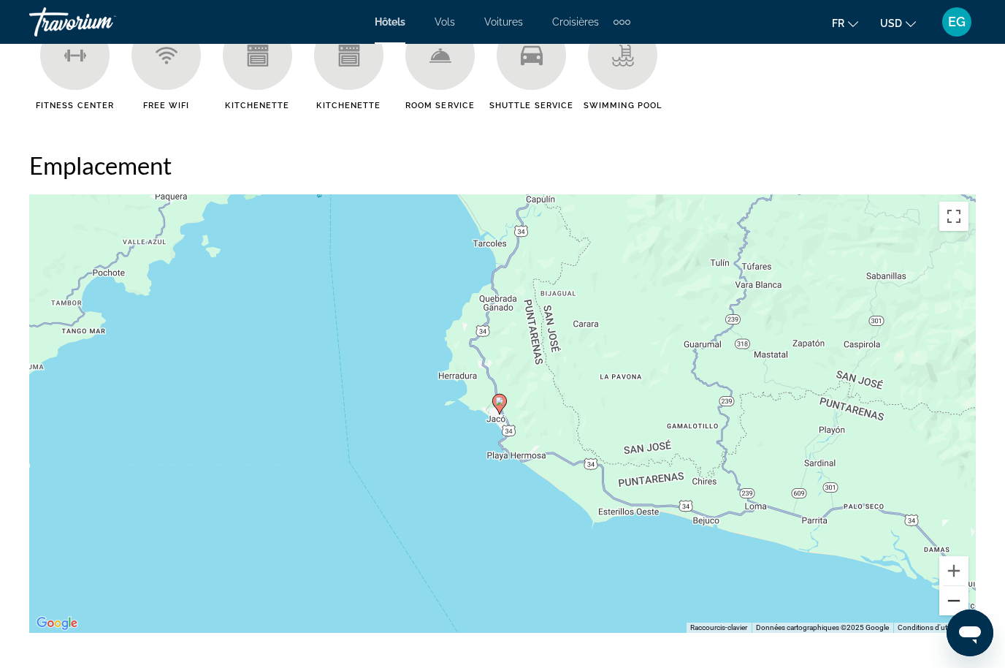
click at [950, 611] on button "Zoom arrière" at bounding box center [953, 600] width 29 height 29
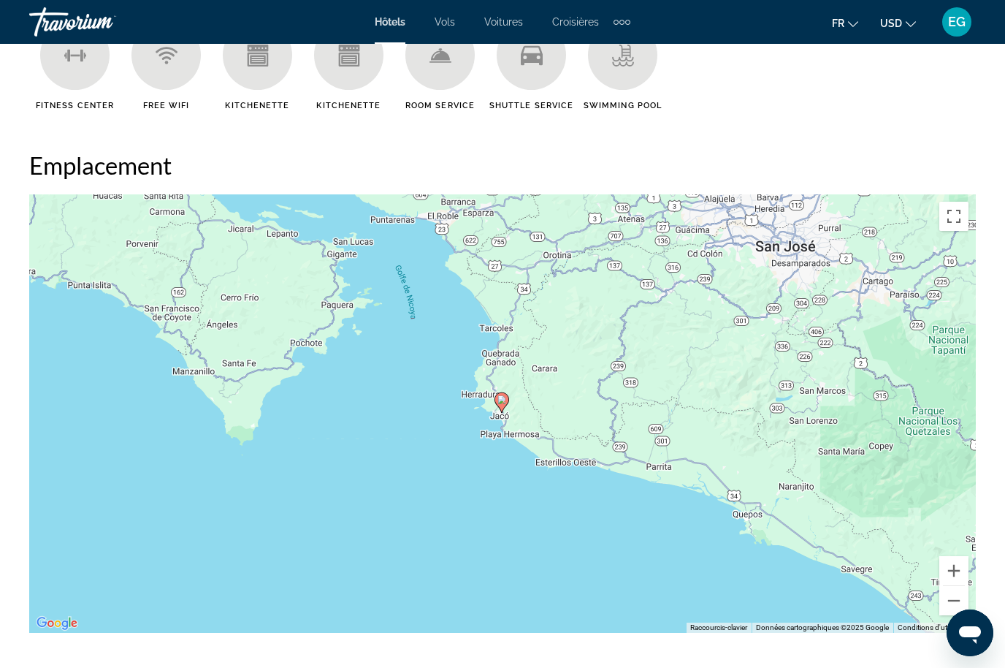
click at [952, 615] on div "Pour activer le glissement du marqueur avec le clavier, appuyez sur Alt+Entrée.…" at bounding box center [502, 413] width 947 height 438
click at [954, 614] on button "Zoom arrière" at bounding box center [953, 600] width 29 height 29
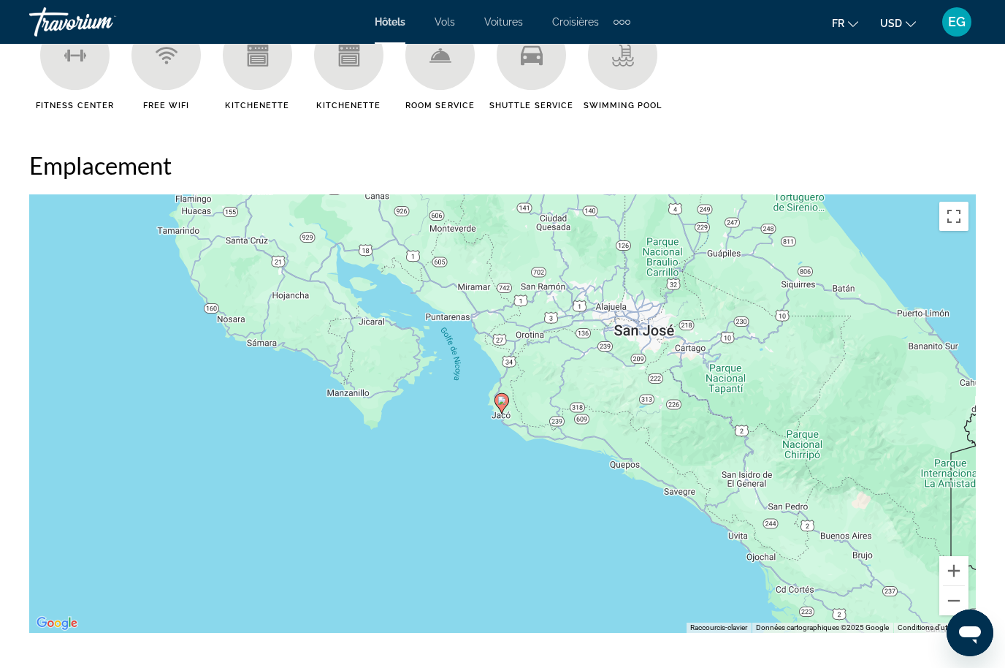
click at [953, 624] on link "Conditions d'utilisation" at bounding box center [935, 627] width 74 height 8
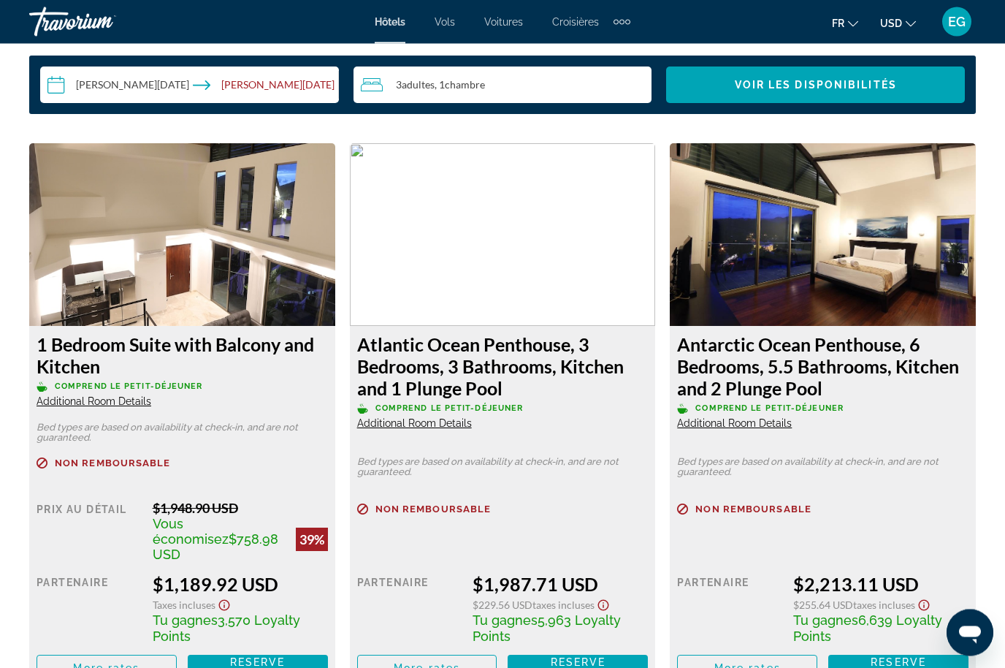
scroll to position [2180, 0]
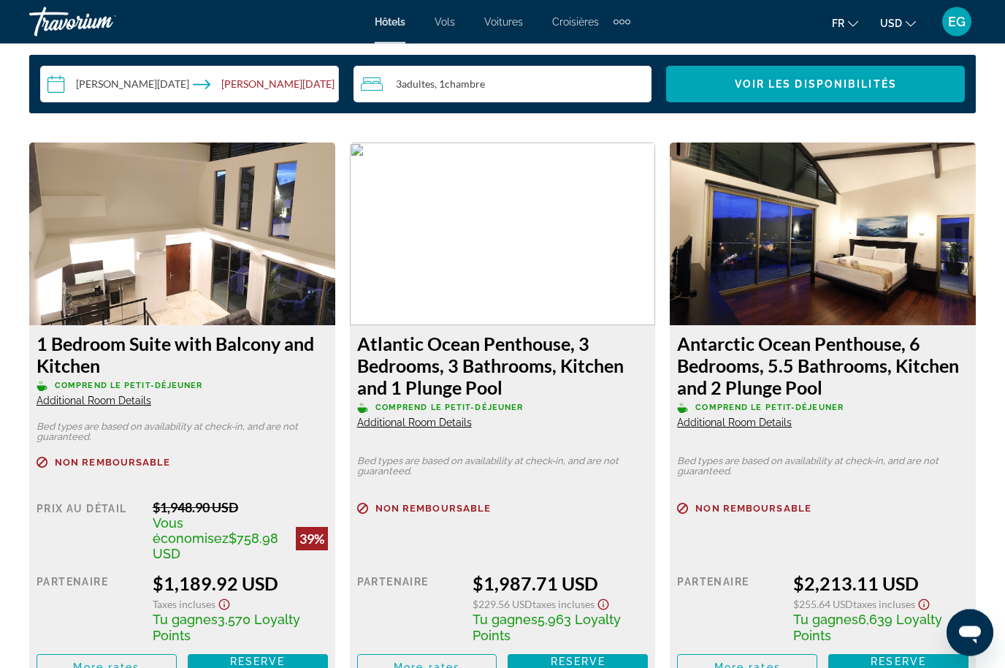
click at [280, 286] on img "Main content" at bounding box center [182, 234] width 306 height 183
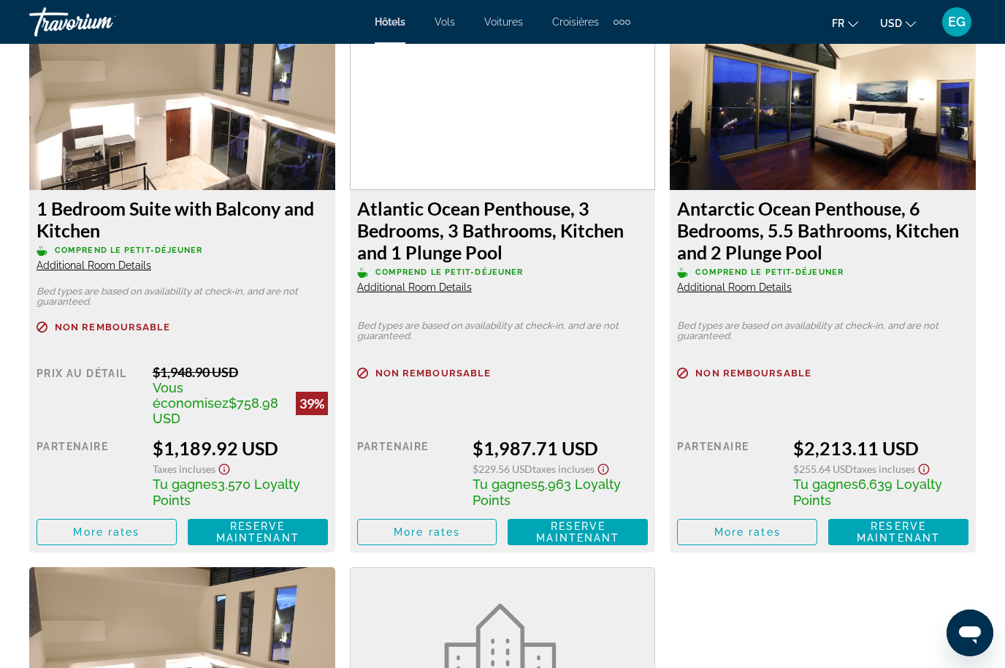
scroll to position [2315, 0]
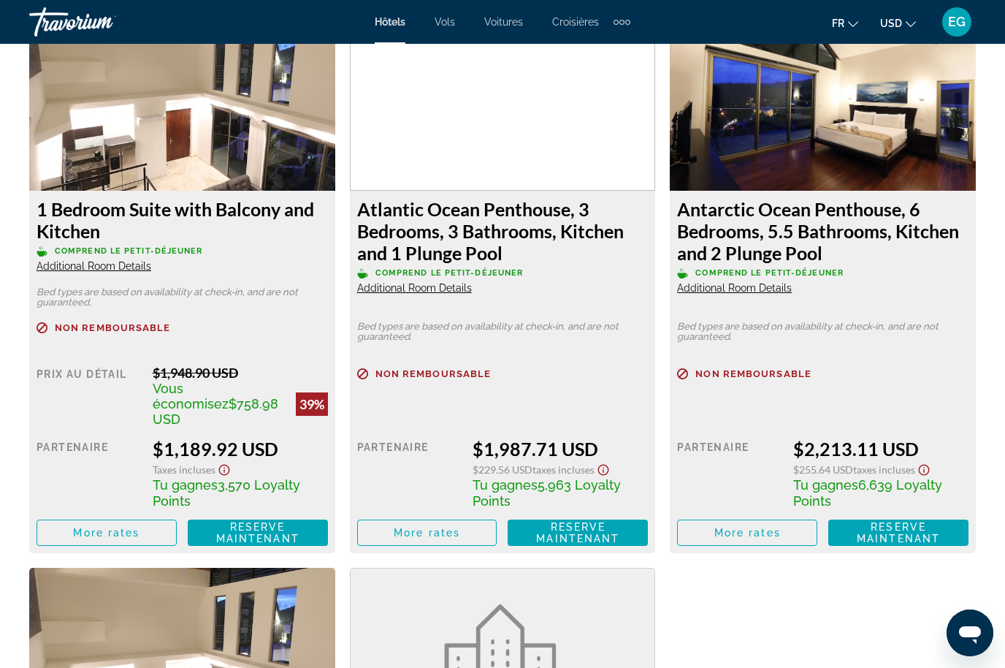
click at [538, 232] on h3 "Atlantic Ocean Penthouse, 3 Bedrooms, 3 Bathrooms, Kitchen and 1 Plunge Pool" at bounding box center [502, 231] width 291 height 66
click at [548, 229] on h3 "Atlantic Ocean Penthouse, 3 Bedrooms, 3 Bathrooms, Kitchen and 1 Plunge Pool" at bounding box center [502, 231] width 291 height 66
click at [550, 227] on h3 "Atlantic Ocean Penthouse, 3 Bedrooms, 3 Bathrooms, Kitchen and 1 Plunge Pool" at bounding box center [502, 231] width 291 height 66
click at [574, 215] on h3 "Atlantic Ocean Penthouse, 3 Bedrooms, 3 Bathrooms, Kitchen and 1 Plunge Pool" at bounding box center [502, 231] width 291 height 66
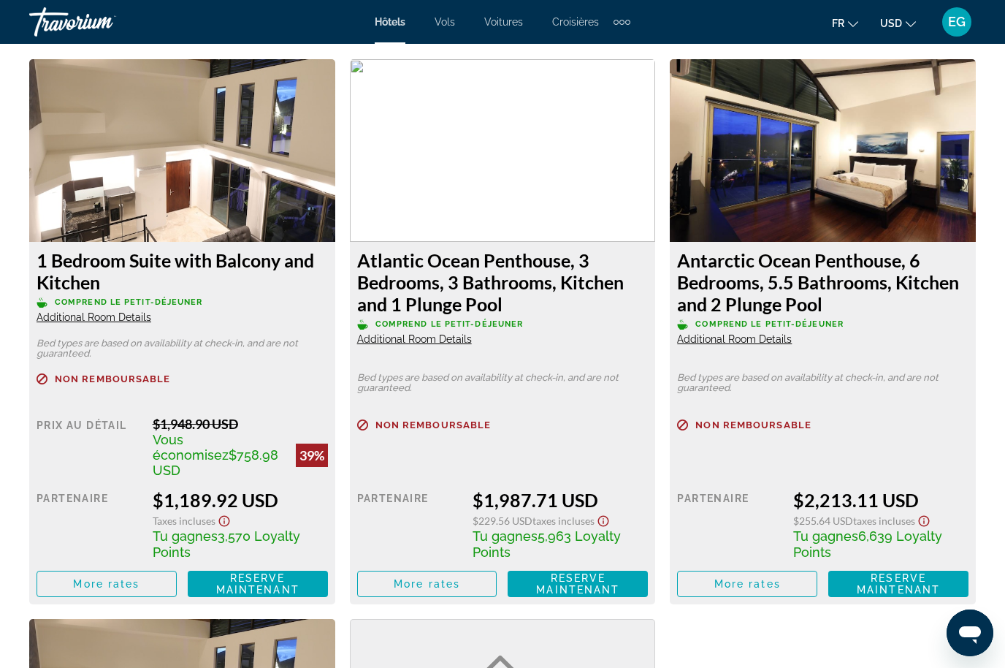
scroll to position [2263, 0]
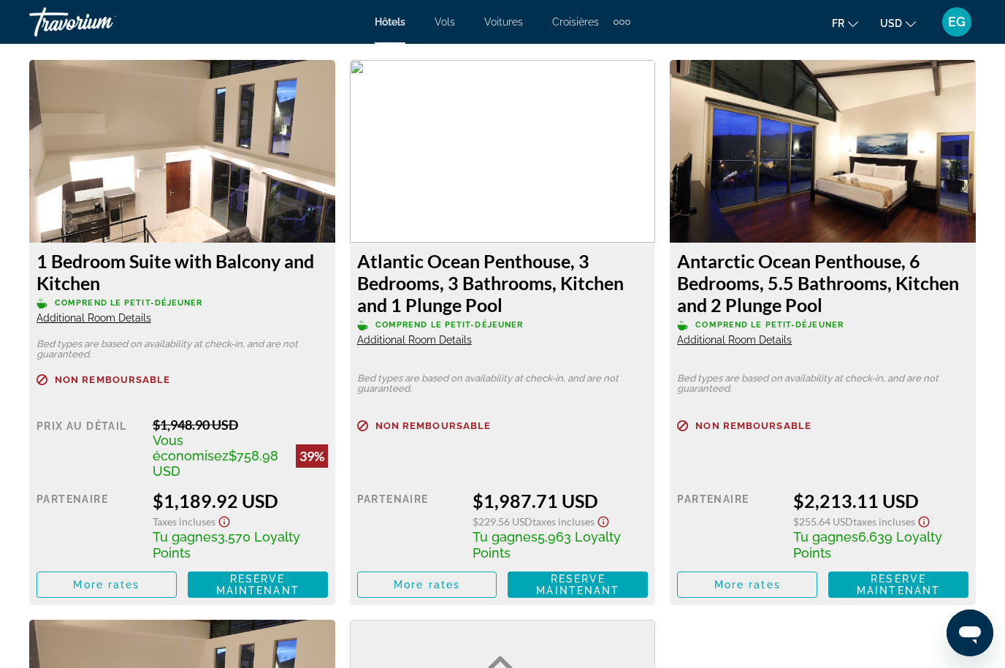
click at [456, 576] on span "Main content" at bounding box center [427, 584] width 139 height 35
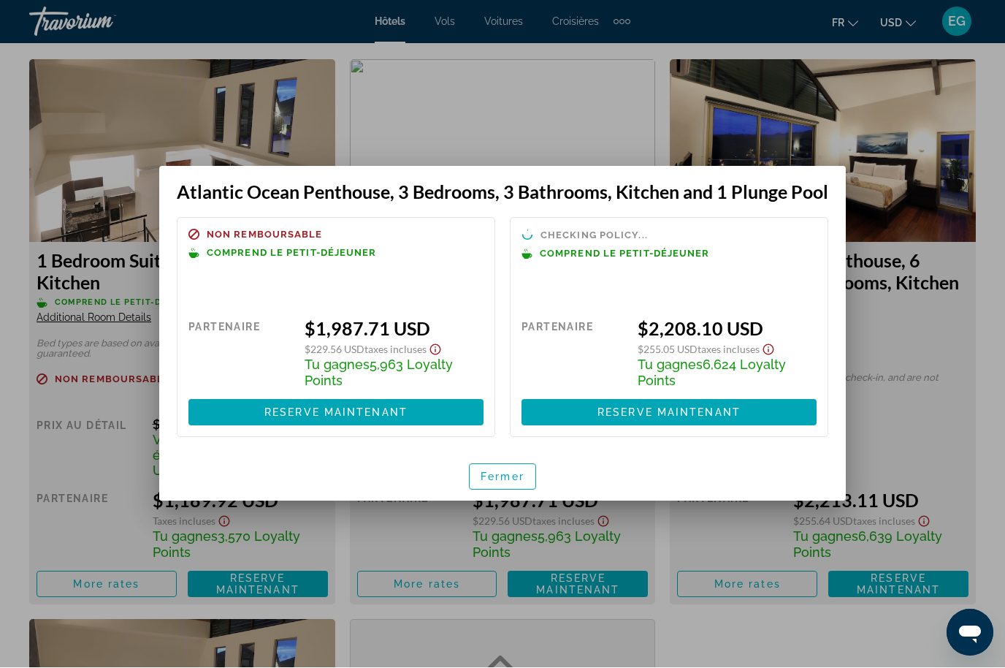
click at [408, 523] on div at bounding box center [502, 334] width 1005 height 668
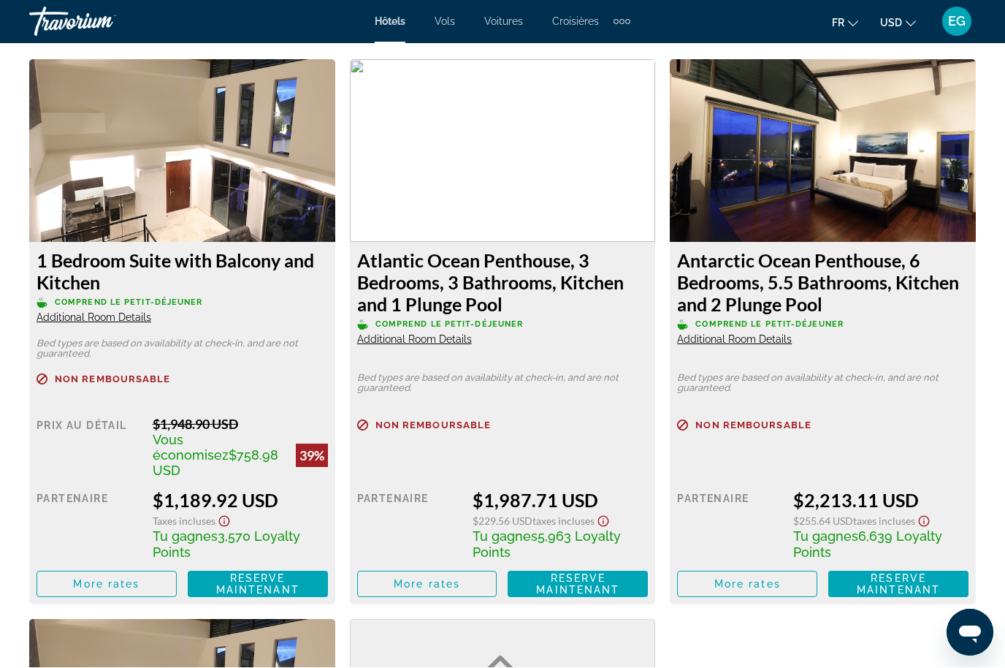
scroll to position [2263, 0]
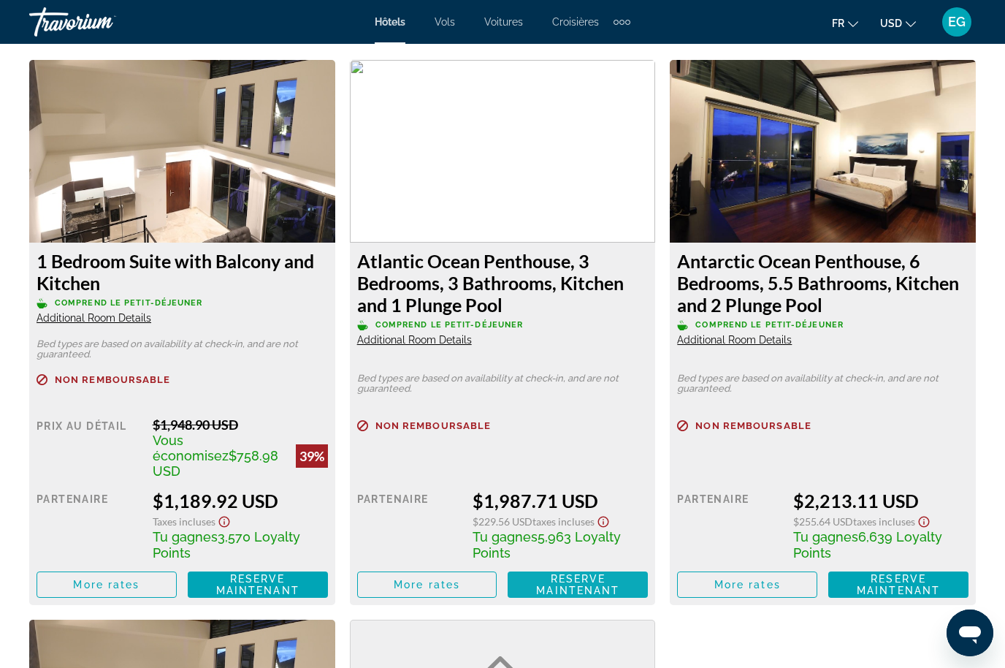
click at [575, 573] on span "Reserve maintenant" at bounding box center [577, 584] width 83 height 23
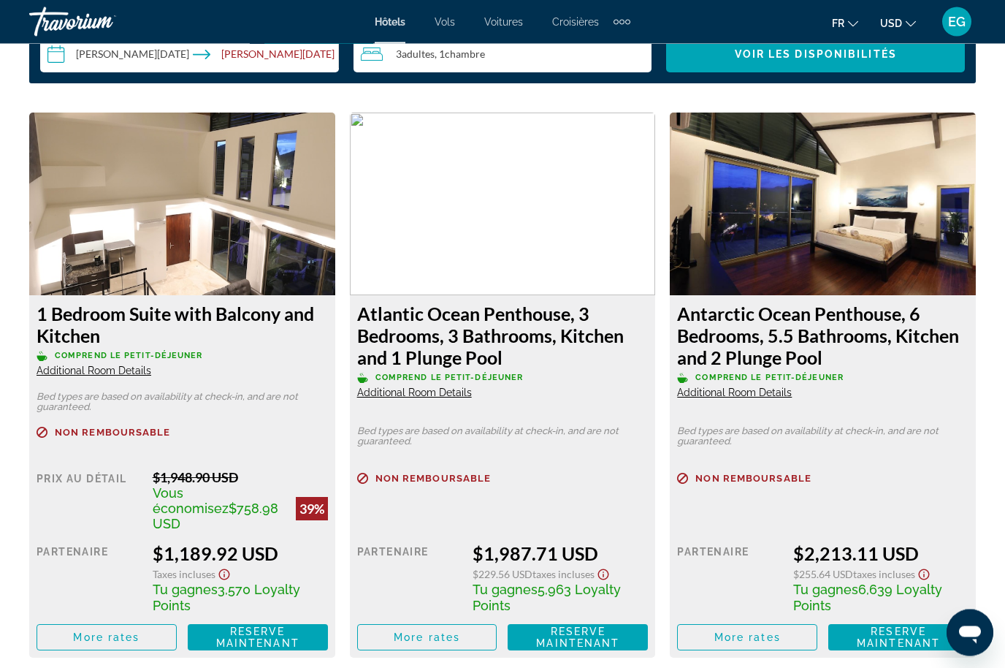
scroll to position [2212, 0]
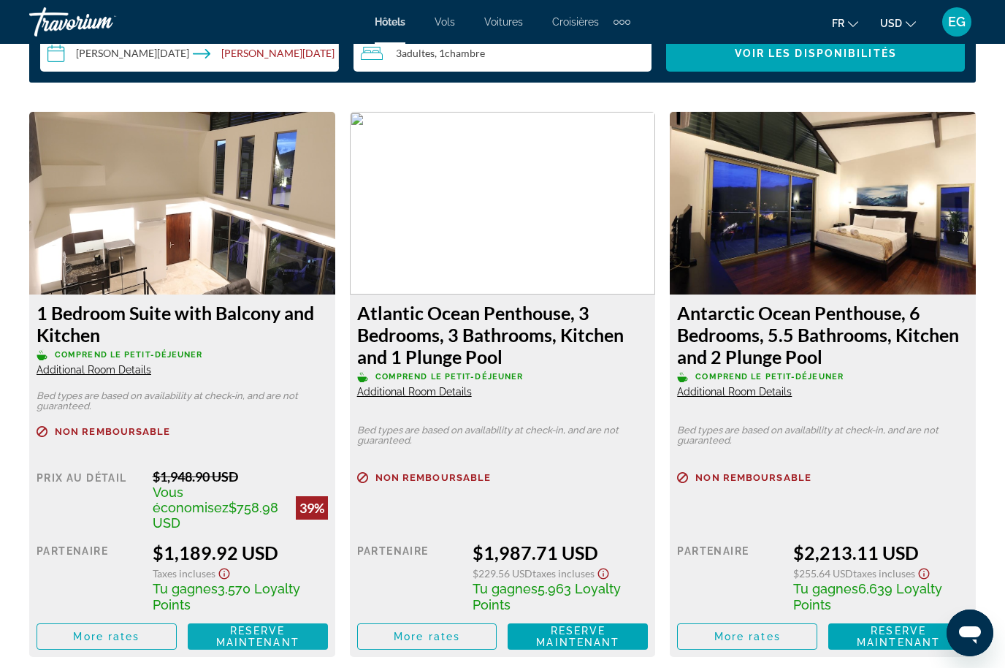
click at [275, 624] on span "Reserve maintenant" at bounding box center [257, 635] width 83 height 23
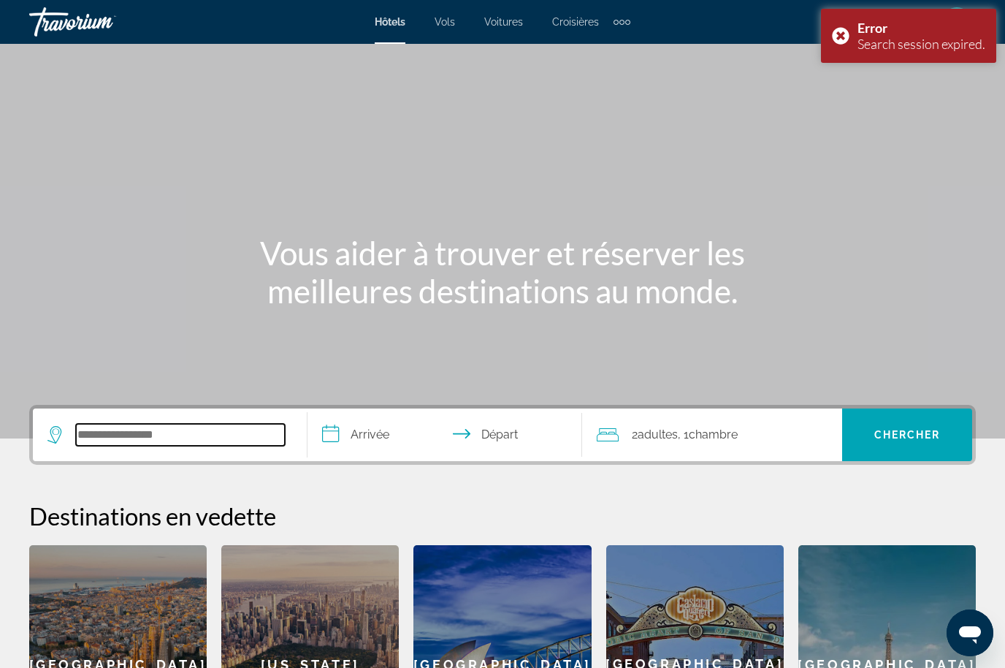
click at [255, 438] on input "Search widget" at bounding box center [180, 435] width 209 height 22
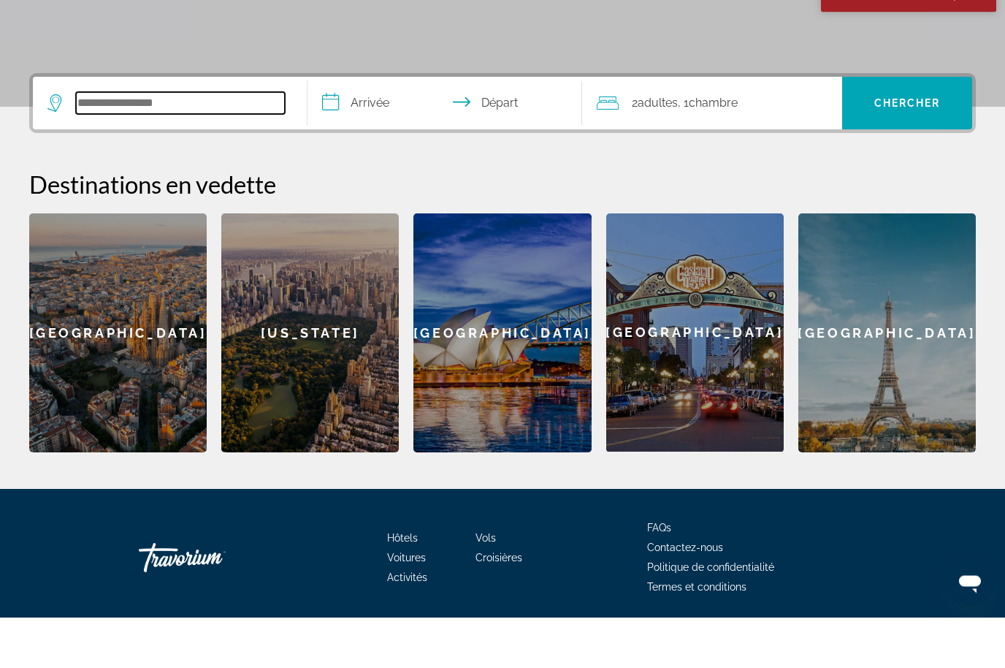
click at [115, 143] on input "Search widget" at bounding box center [180, 154] width 209 height 22
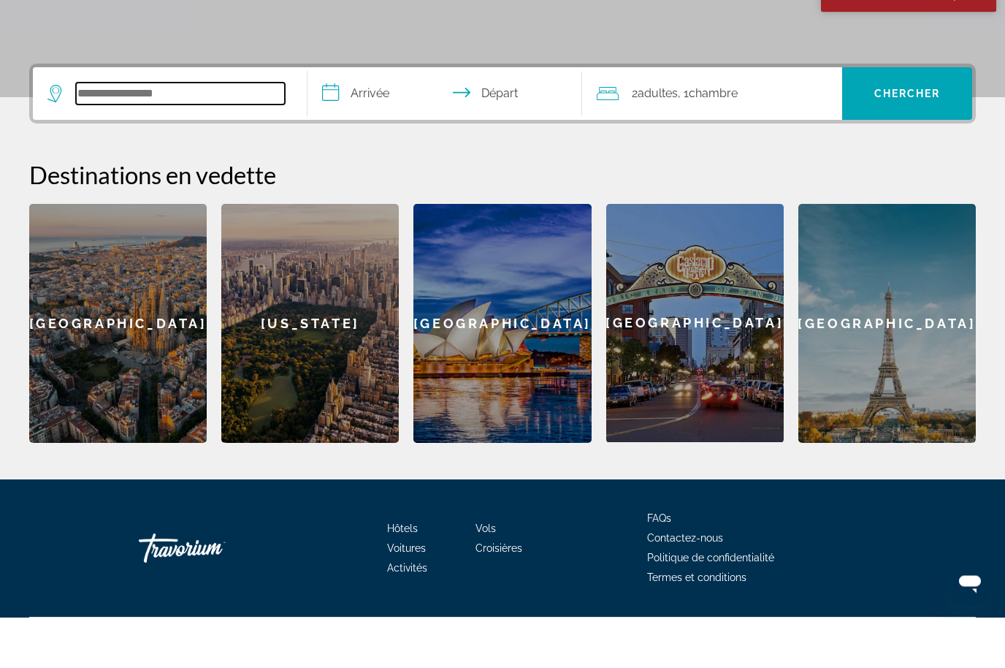
scroll to position [306, 0]
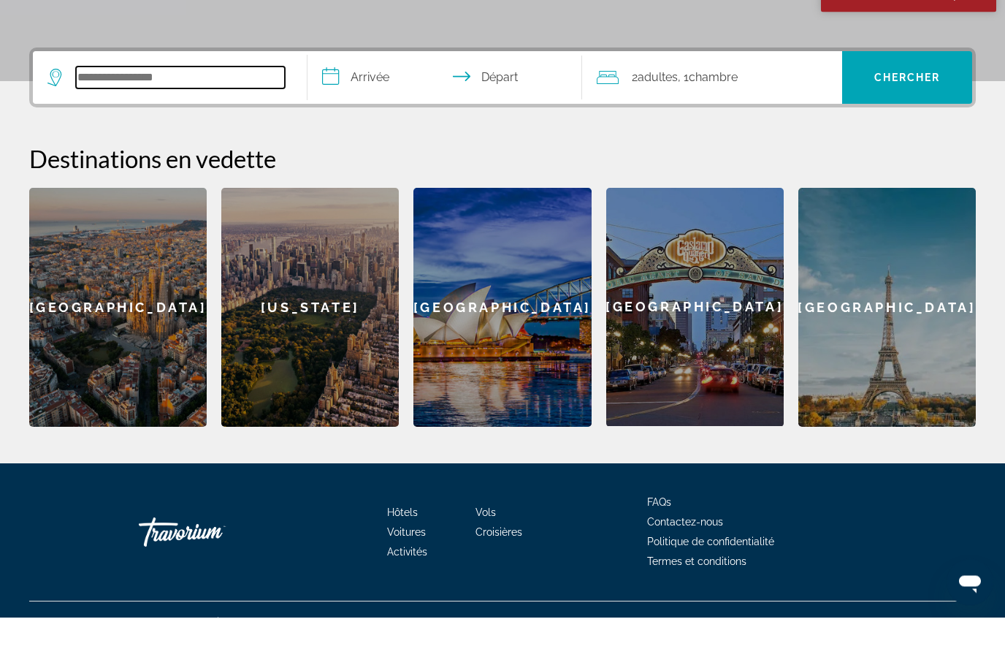
click at [112, 118] on input "Search widget" at bounding box center [180, 129] width 209 height 22
paste input "**********"
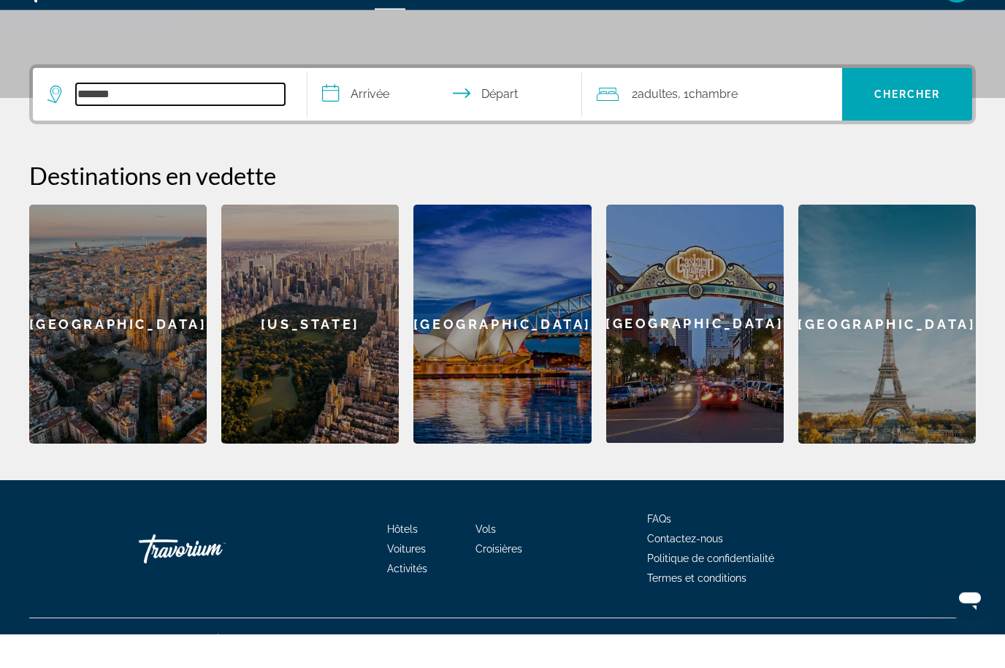
type input "*"
paste input "**********"
click at [145, 118] on input "**********" at bounding box center [180, 129] width 209 height 22
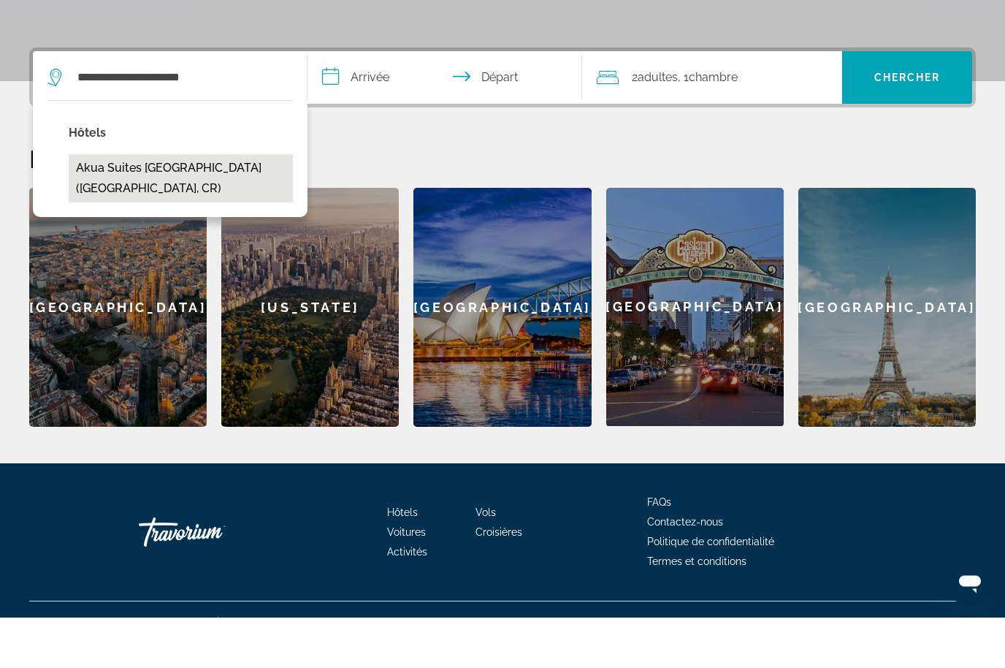
click at [96, 205] on button "Akua Suites [GEOGRAPHIC_DATA] ([GEOGRAPHIC_DATA], CR)" at bounding box center [181, 229] width 224 height 48
type input "**********"
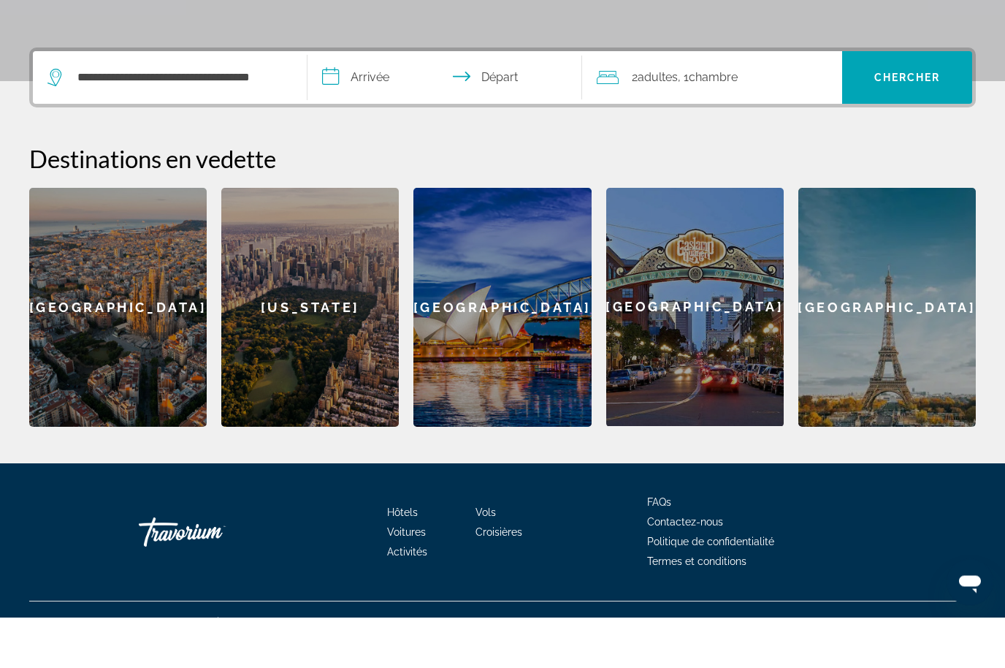
click at [359, 102] on input "**********" at bounding box center [447, 130] width 280 height 57
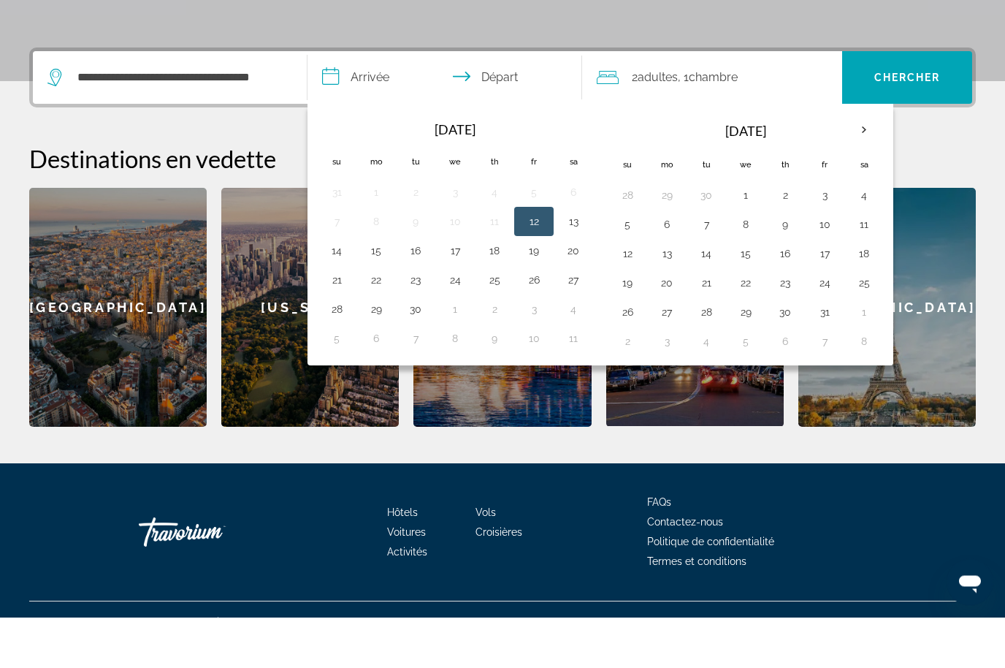
scroll to position [332, 0]
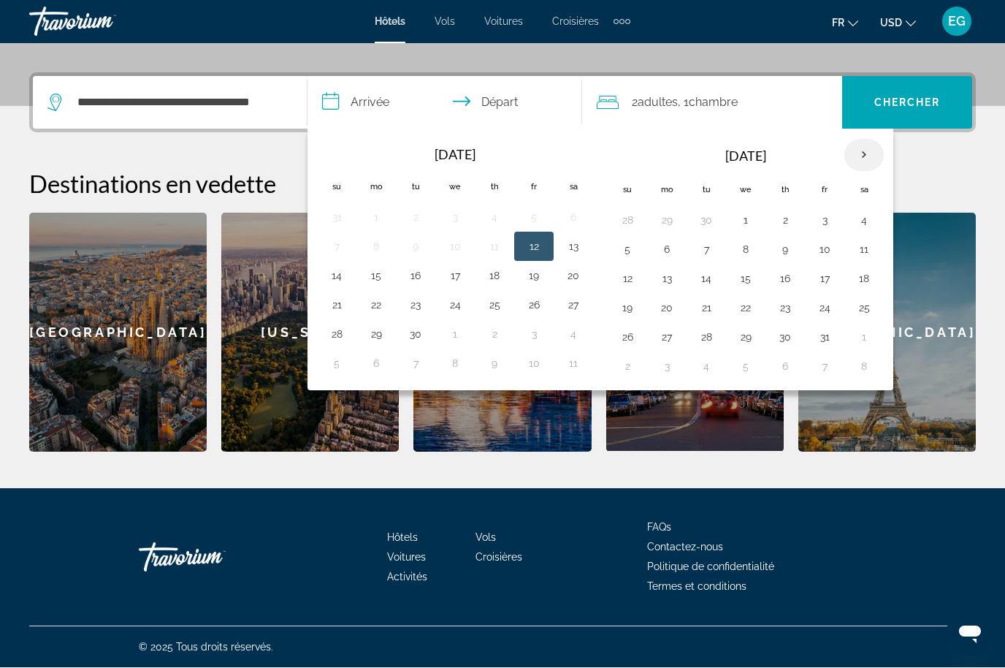
click at [857, 143] on th "Next month" at bounding box center [863, 155] width 39 height 32
click at [863, 162] on th "Next month" at bounding box center [863, 155] width 39 height 32
click at [855, 153] on th "Next month" at bounding box center [863, 155] width 39 height 32
click at [708, 301] on button "20" at bounding box center [706, 308] width 23 height 20
click at [831, 309] on button "23" at bounding box center [824, 308] width 23 height 20
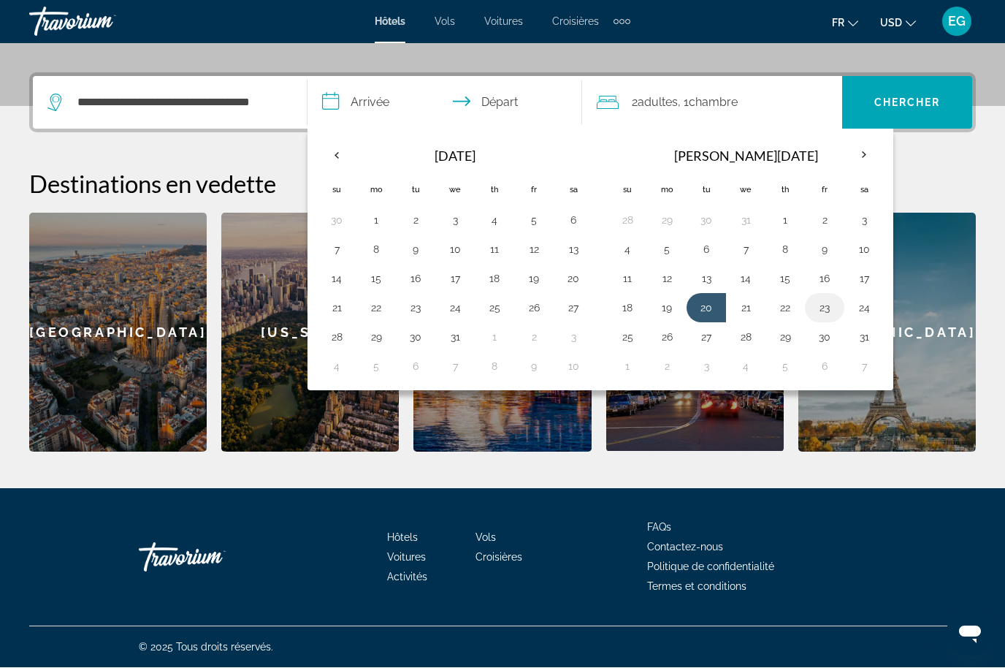
type input "**********"
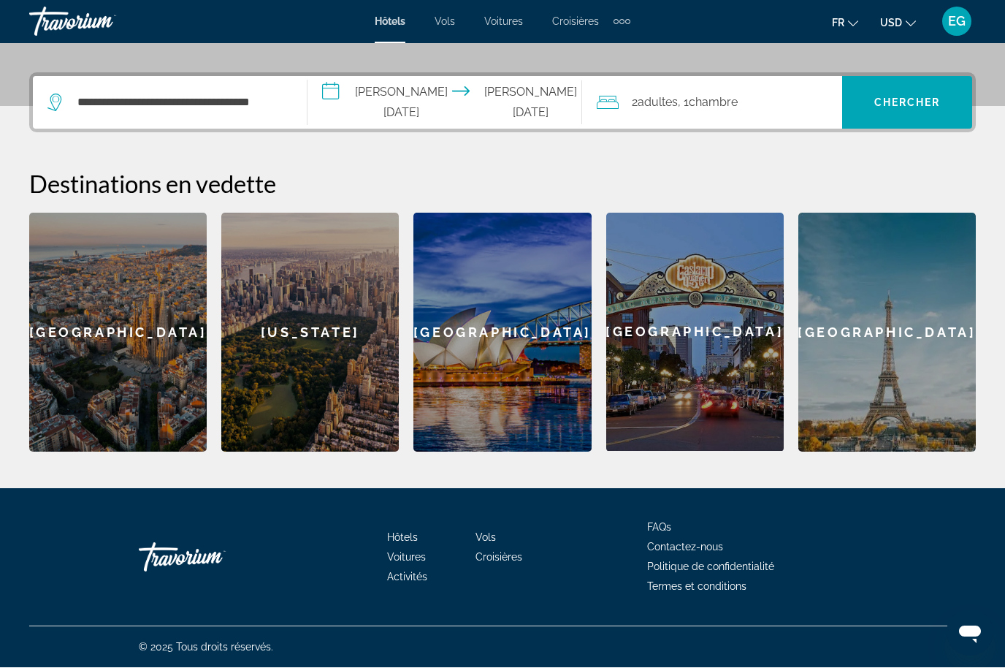
click at [730, 104] on span "Chambre" at bounding box center [713, 103] width 49 height 14
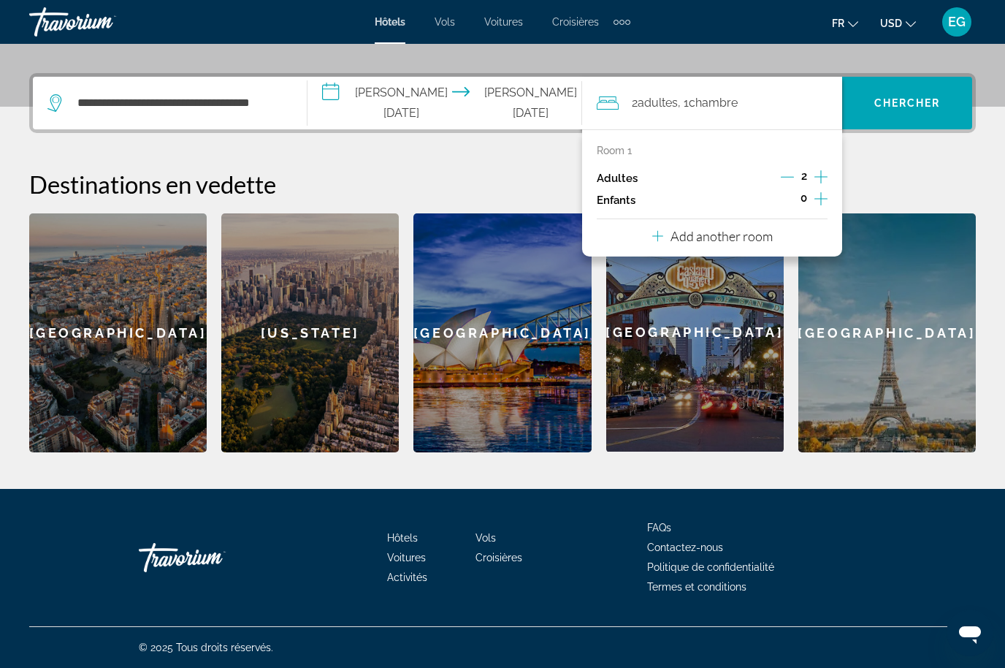
click at [819, 181] on icon "Increment adults" at bounding box center [820, 177] width 13 height 18
click at [892, 96] on span "Search widget" at bounding box center [907, 102] width 130 height 35
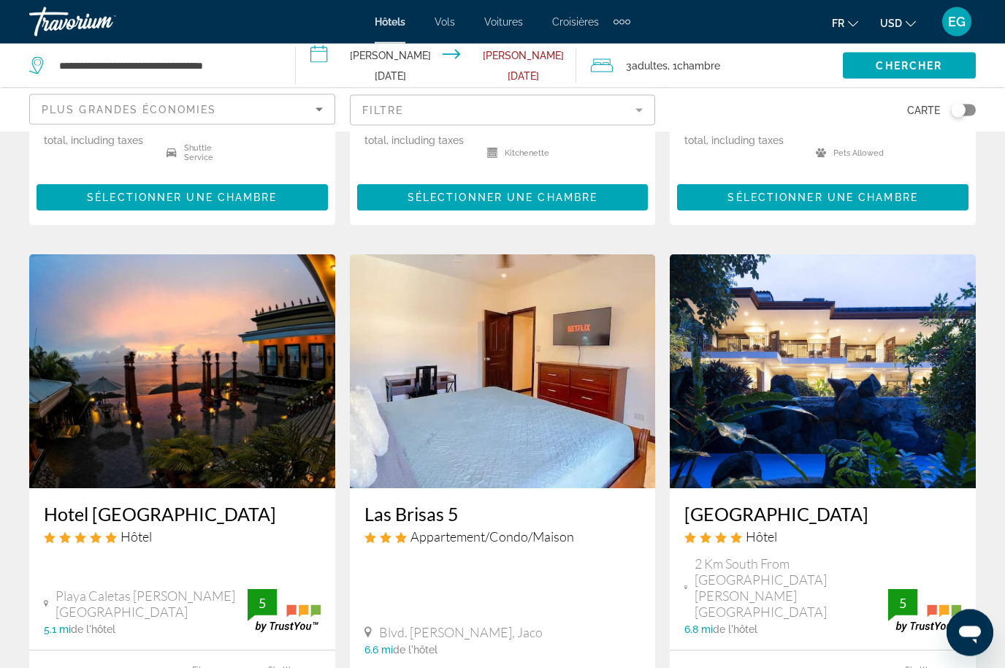
scroll to position [1068, 0]
click at [744, 502] on h3 "[GEOGRAPHIC_DATA]" at bounding box center [822, 513] width 277 height 22
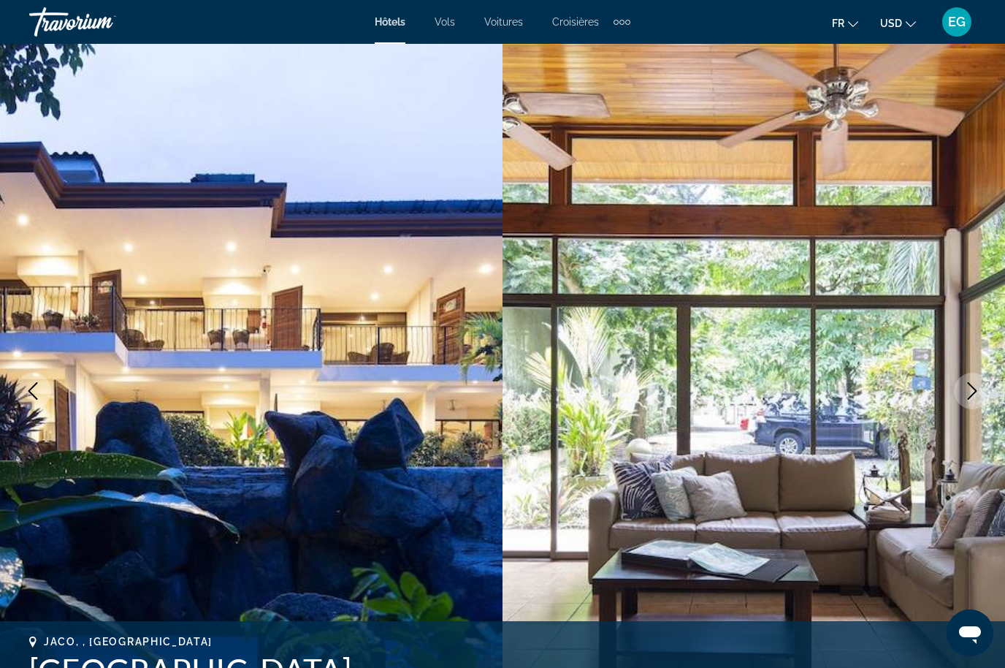
click at [971, 402] on button "Next image" at bounding box center [972, 390] width 37 height 37
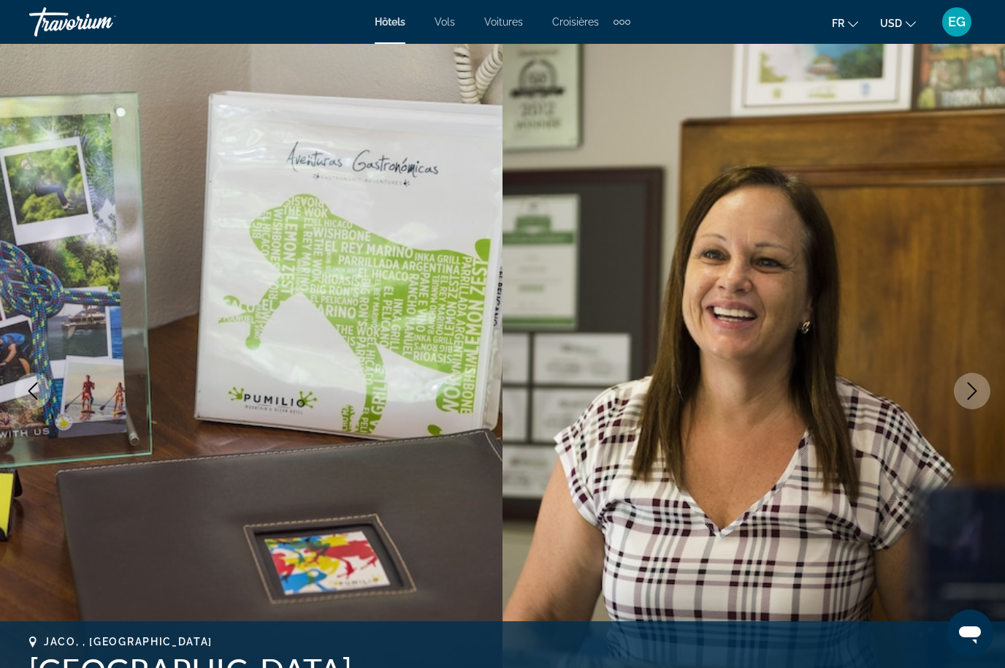
click at [38, 397] on icon "Previous image" at bounding box center [33, 391] width 18 height 18
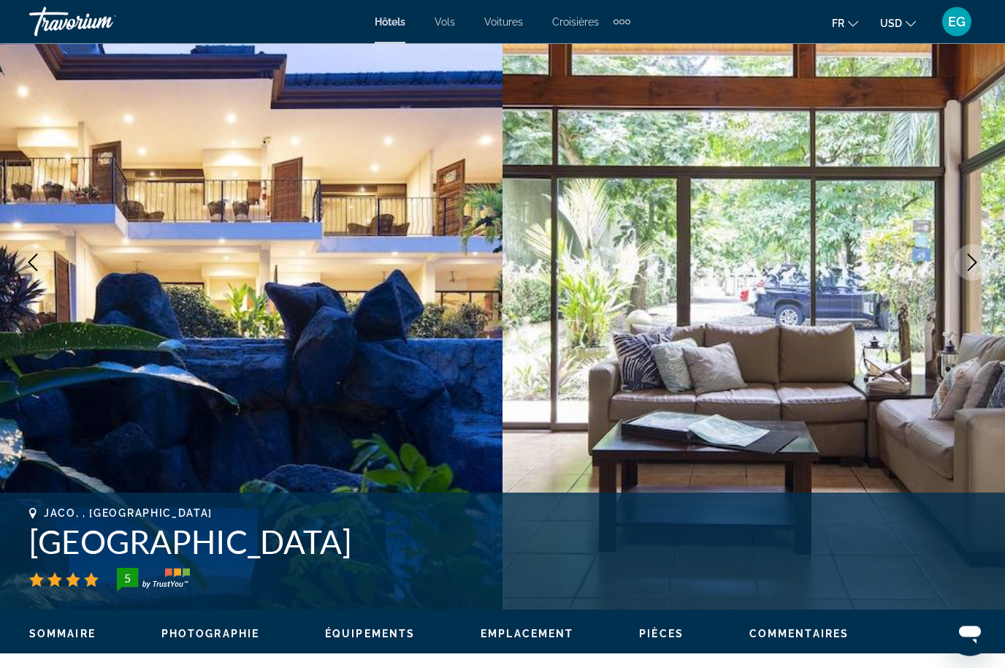
scroll to position [129, 0]
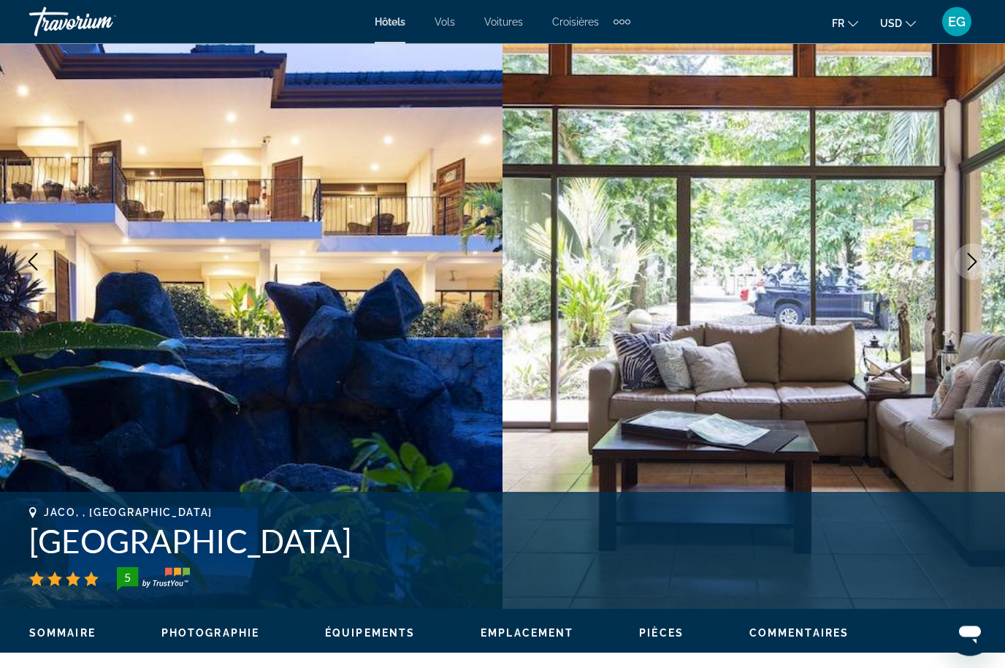
click at [974, 270] on icon "Next image" at bounding box center [972, 262] width 18 height 18
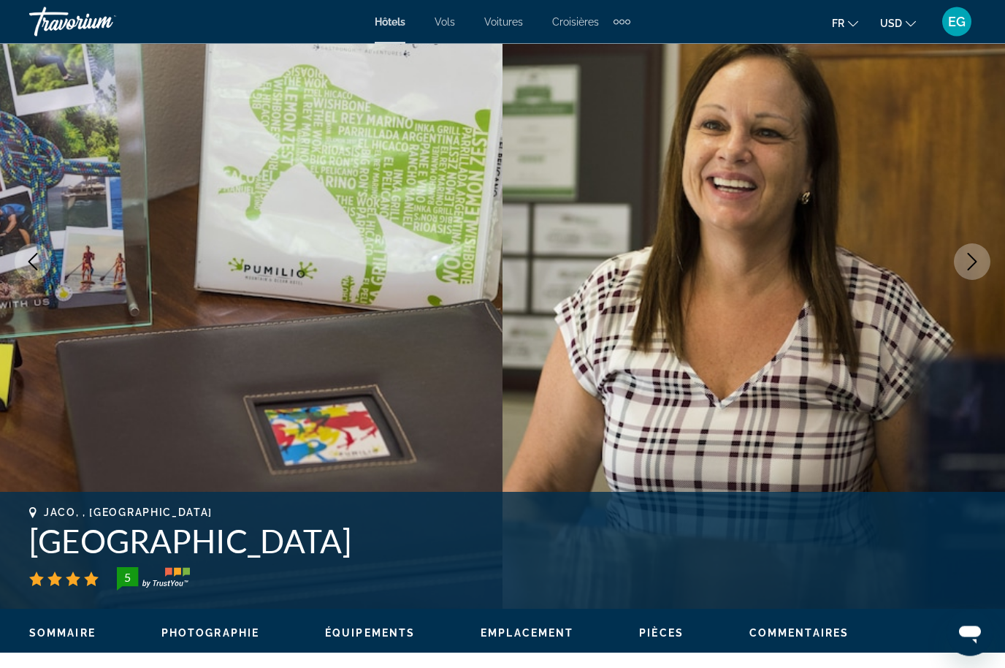
click at [972, 263] on icon "Next image" at bounding box center [972, 262] width 18 height 18
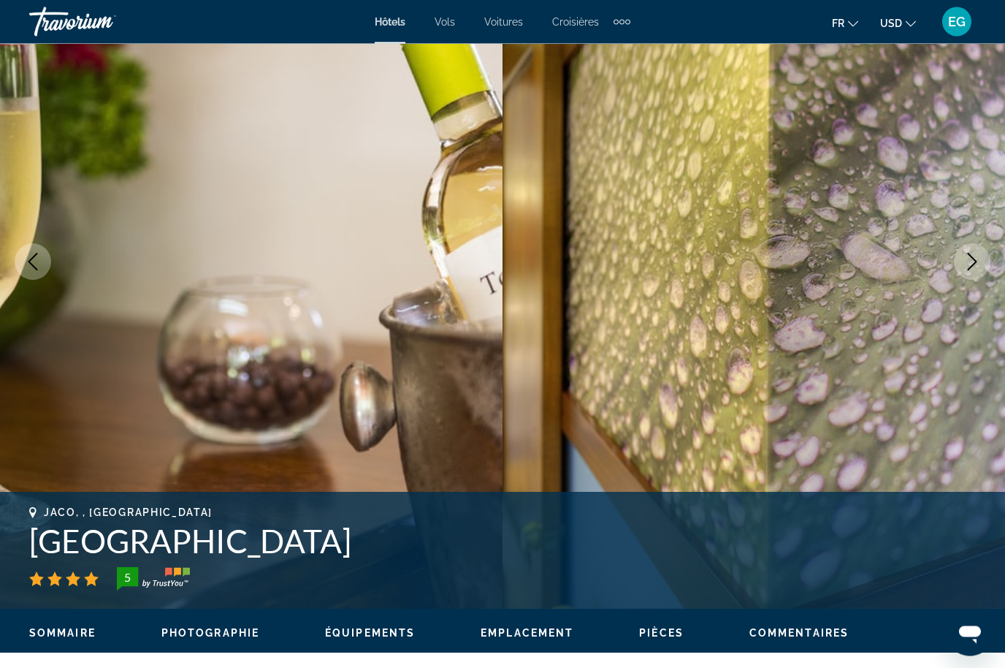
click at [969, 264] on icon "Next image" at bounding box center [972, 262] width 18 height 18
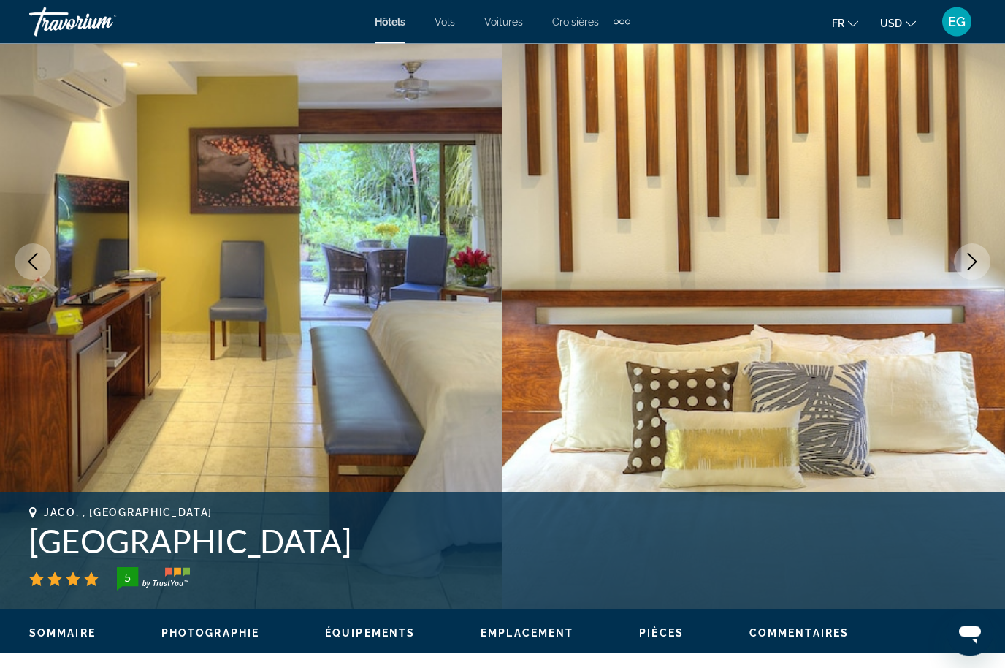
click at [963, 262] on icon "Next image" at bounding box center [972, 262] width 18 height 18
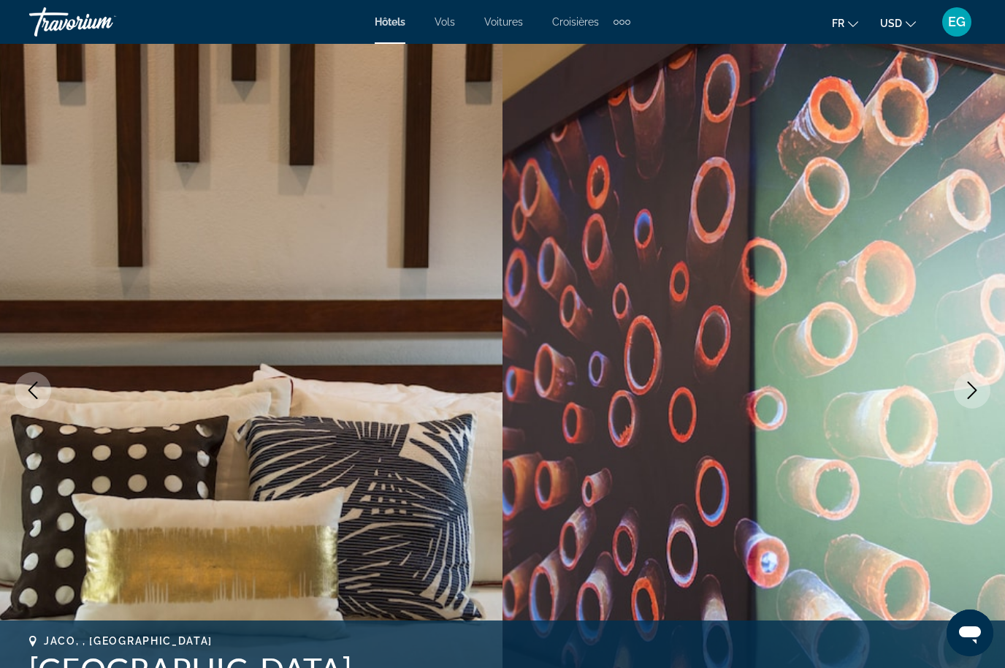
scroll to position [0, 0]
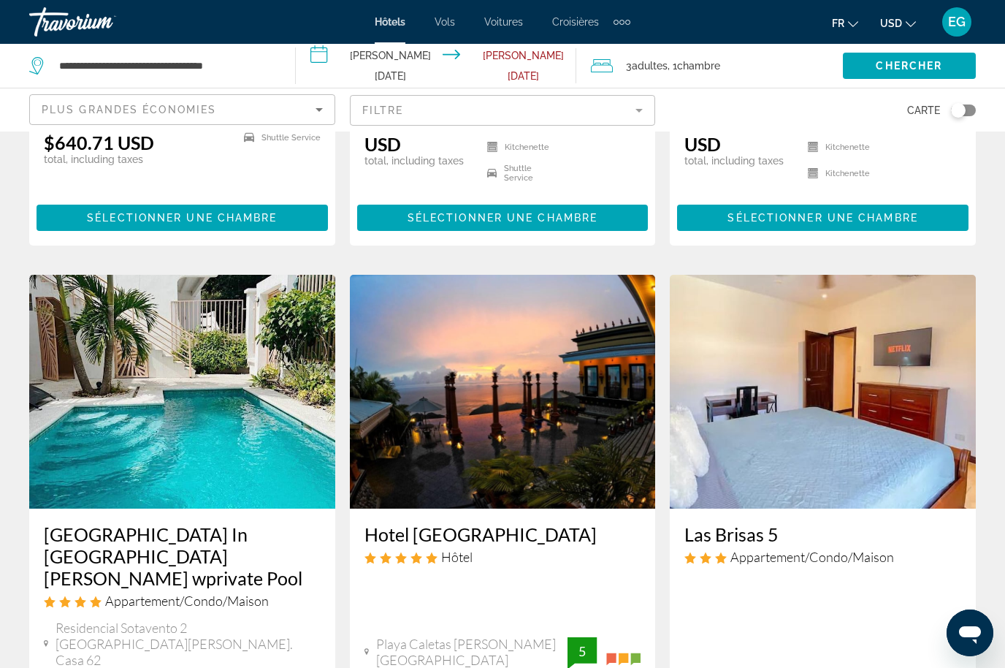
scroll to position [1055, 0]
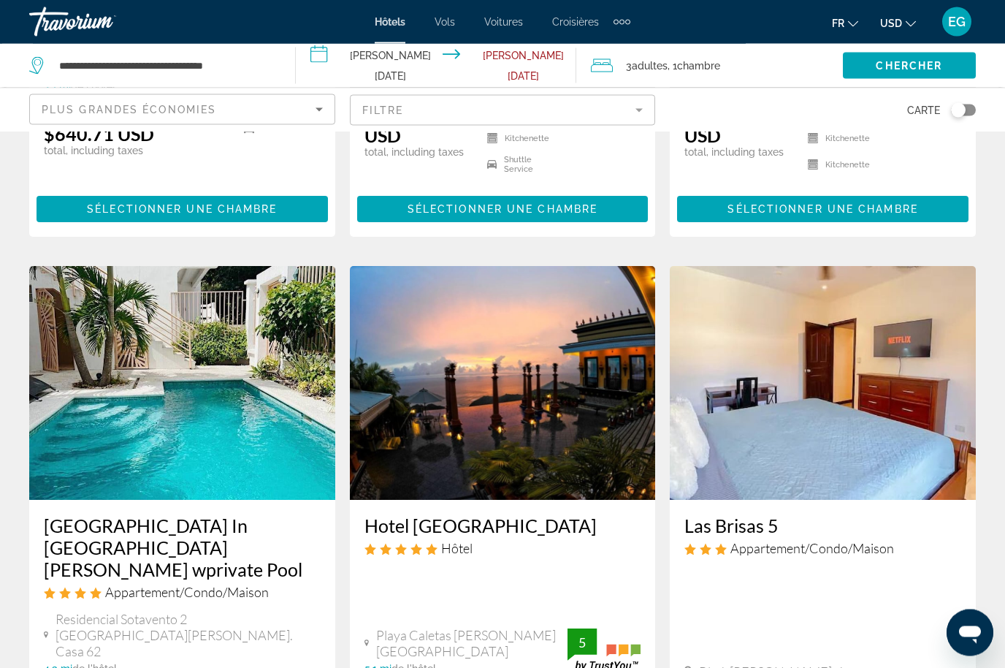
click at [204, 515] on h3 "[GEOGRAPHIC_DATA] In [GEOGRAPHIC_DATA][PERSON_NAME] wprivate Pool" at bounding box center [182, 548] width 277 height 66
